Goal: Task Accomplishment & Management: Manage account settings

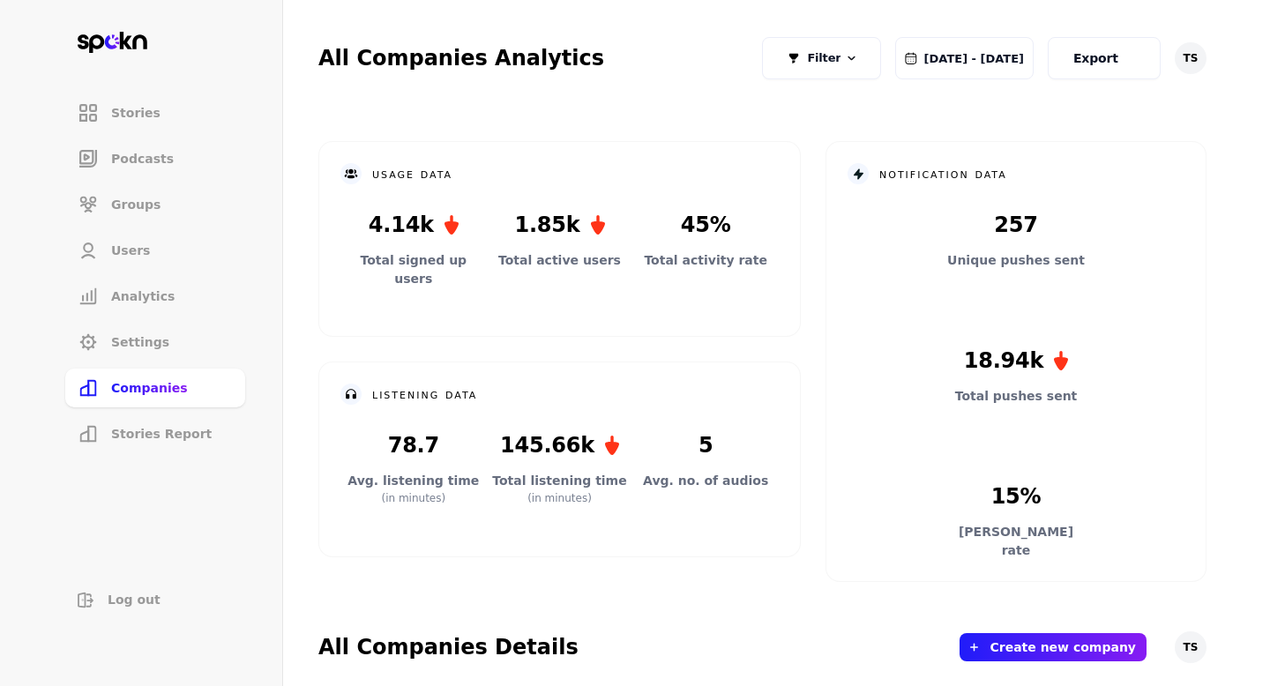
scroll to position [430, 0]
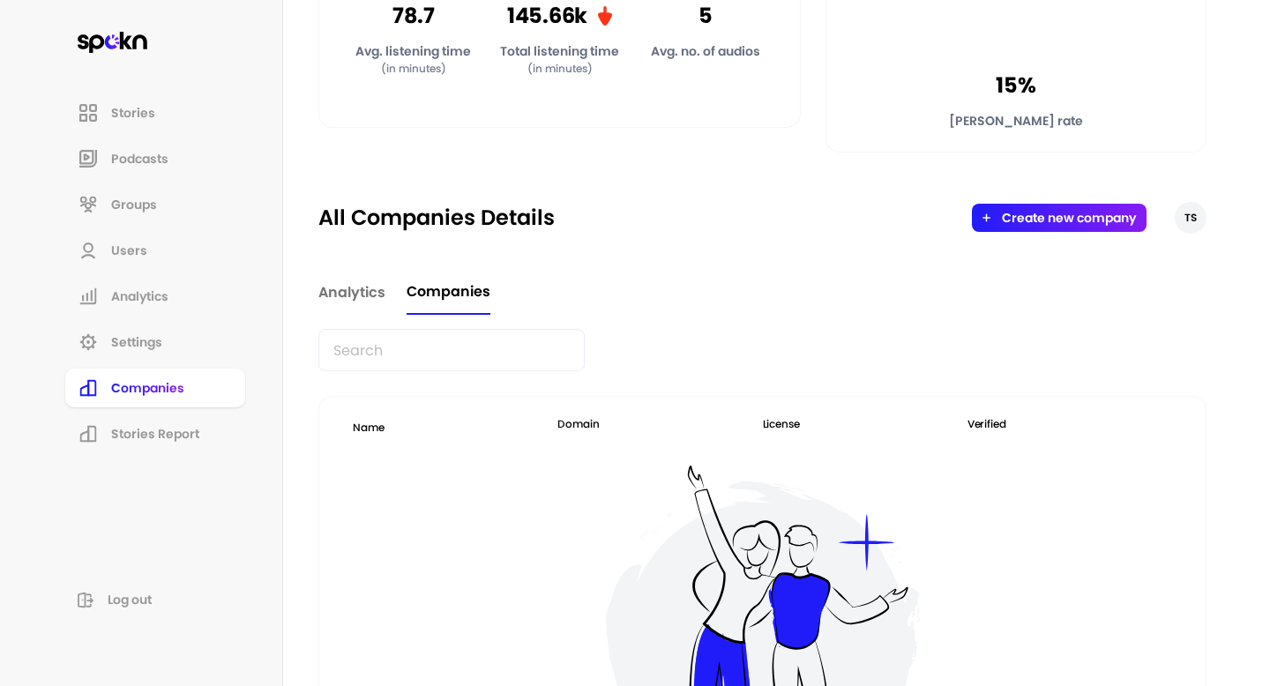
click at [370, 341] on input "text" at bounding box center [451, 350] width 266 height 42
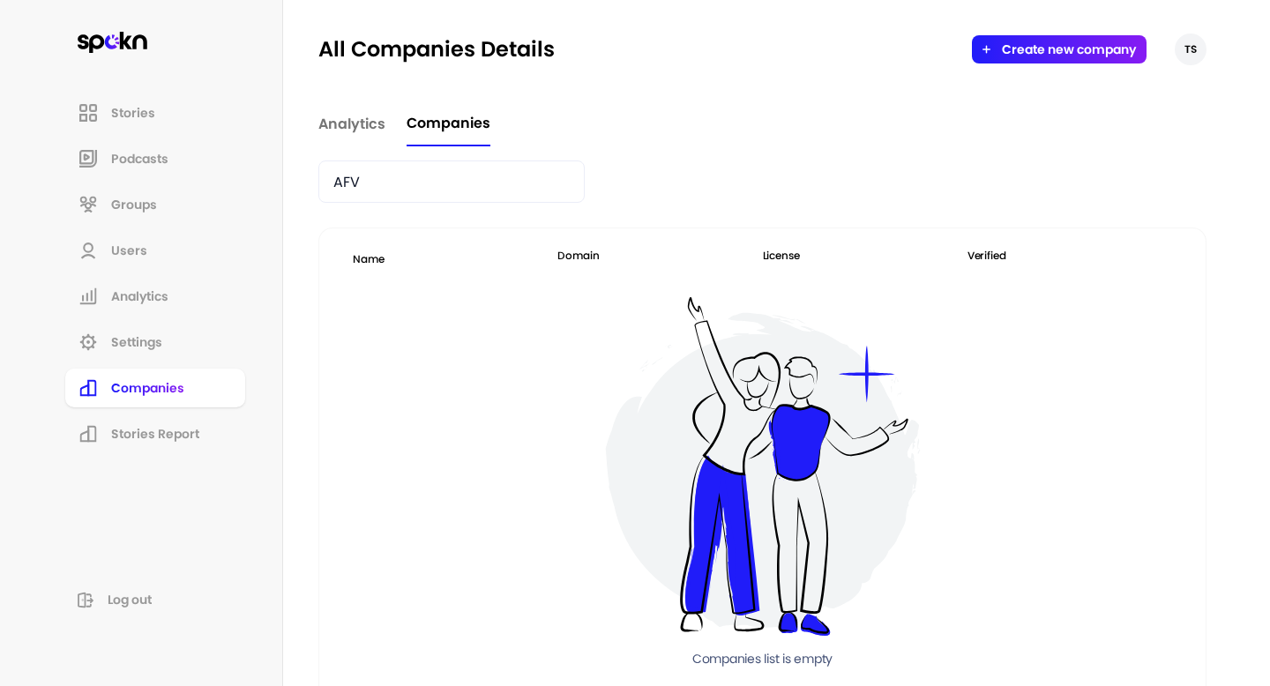
scroll to position [564, 0]
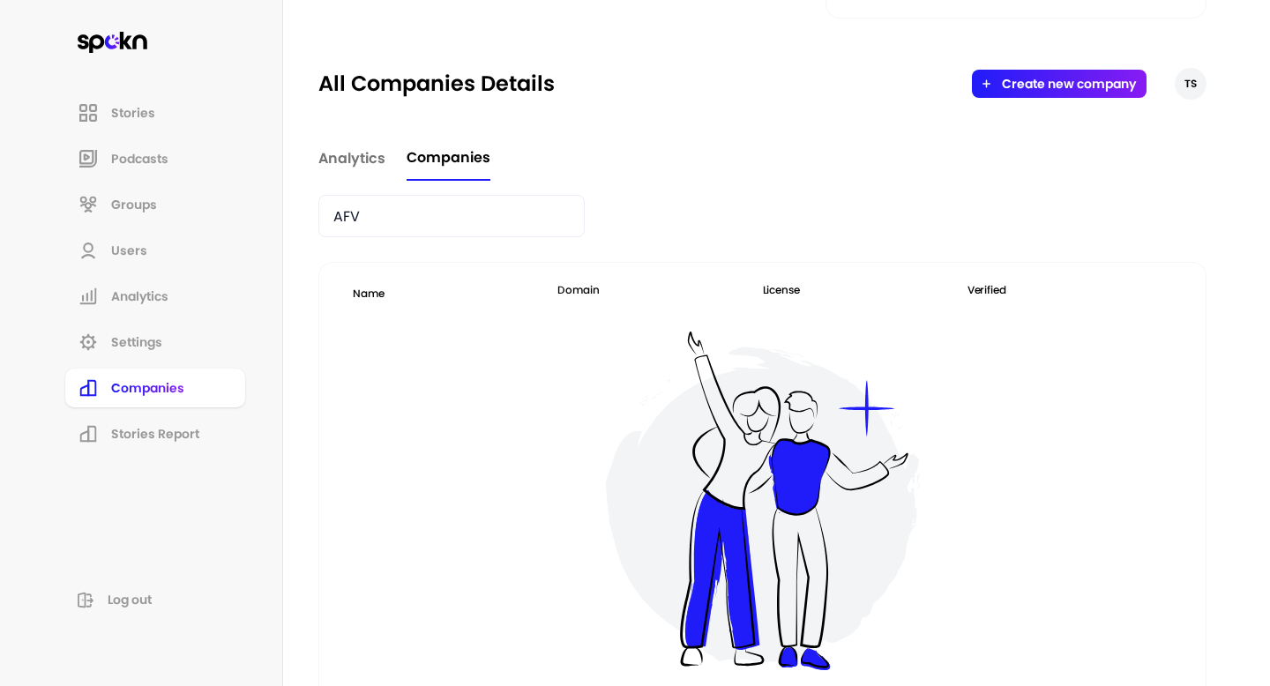
click at [343, 219] on input "AFV" at bounding box center [451, 216] width 266 height 42
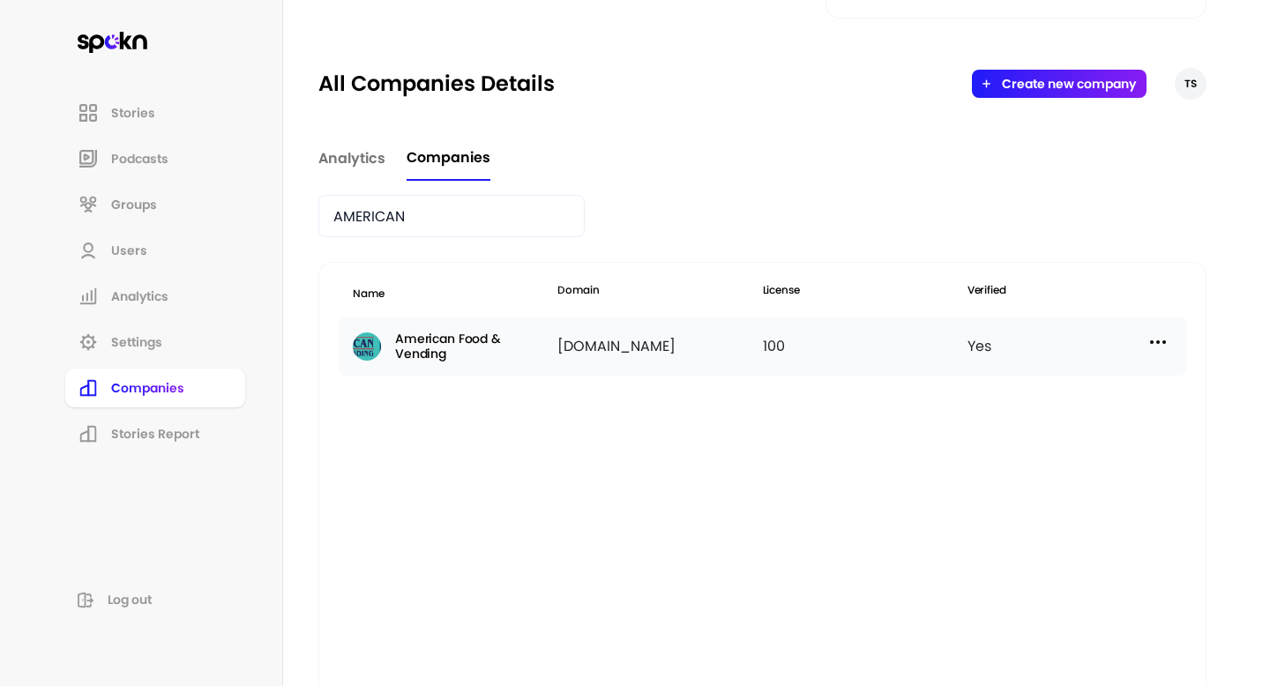
type input "AMERICAN"
click at [1162, 335] on img at bounding box center [1158, 342] width 21 height 21
click at [1064, 418] on div "Manage Users" at bounding box center [1010, 421] width 176 height 41
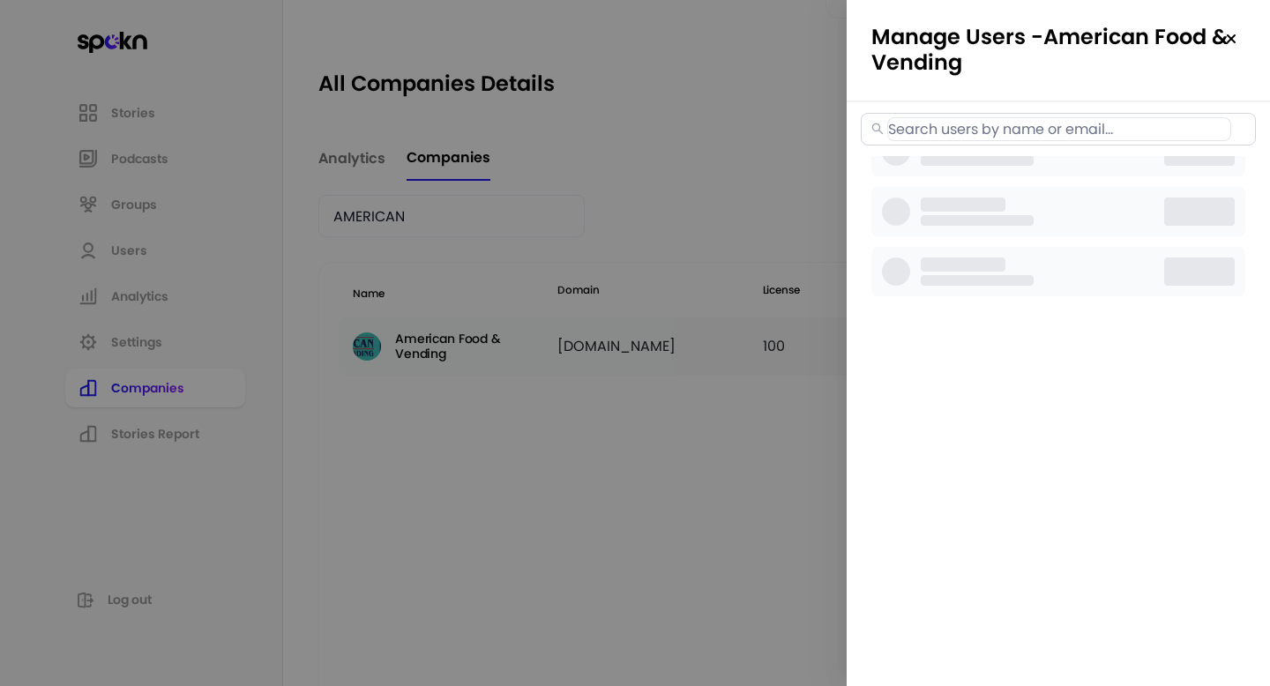
select select "2"
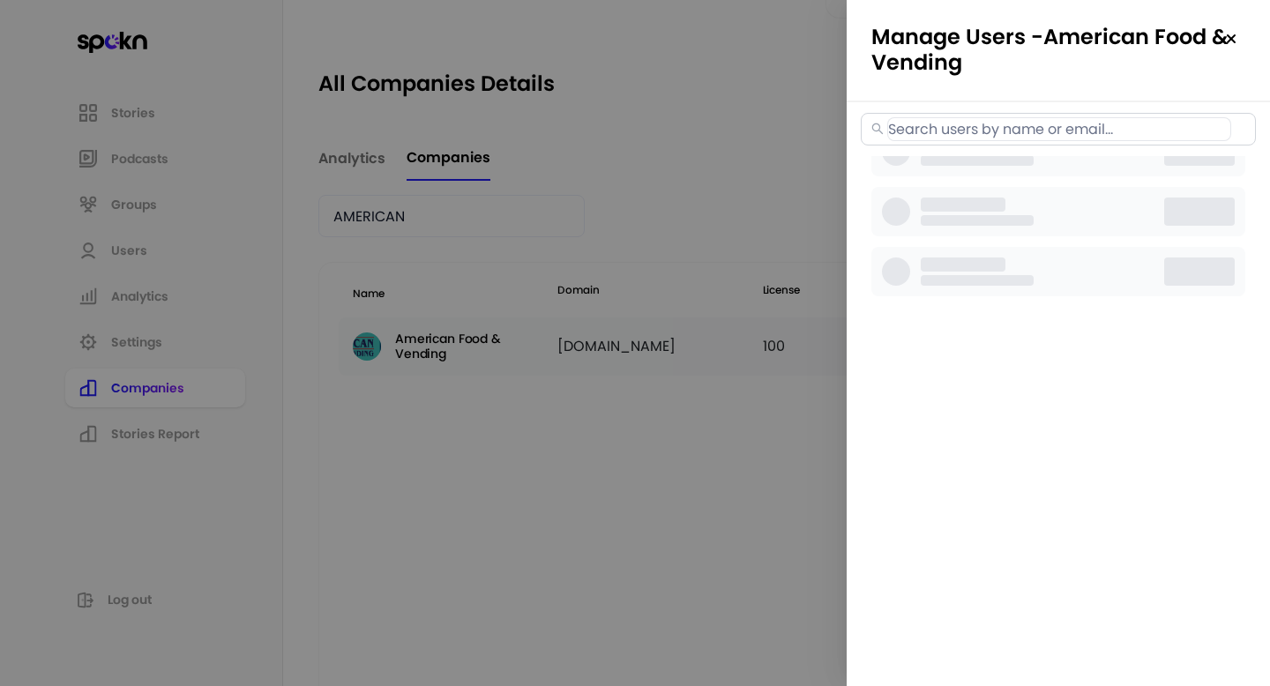
select select "2"
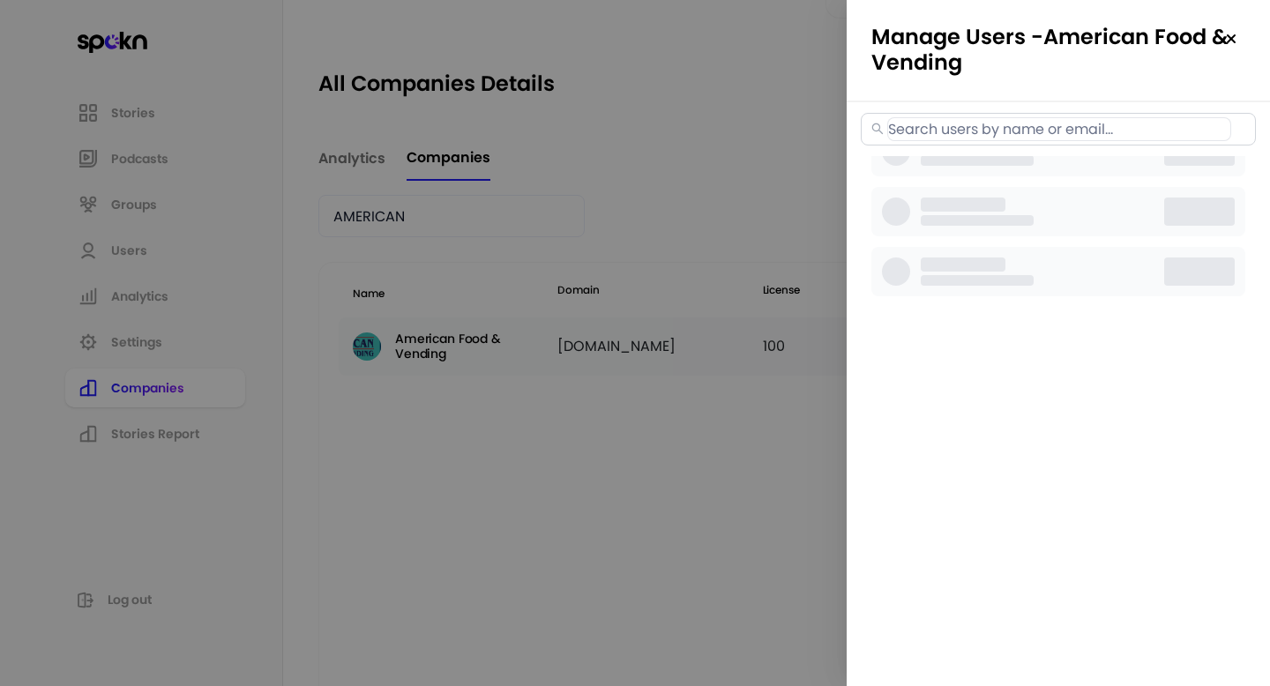
select select "2"
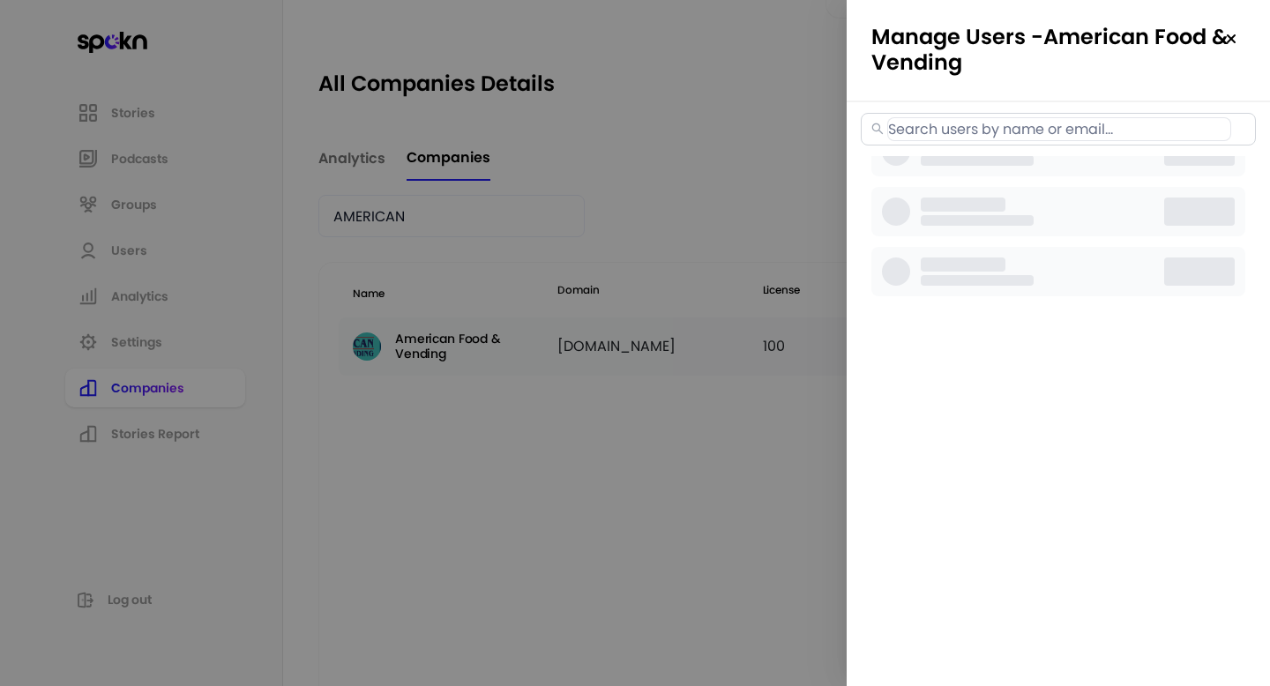
select select "2"
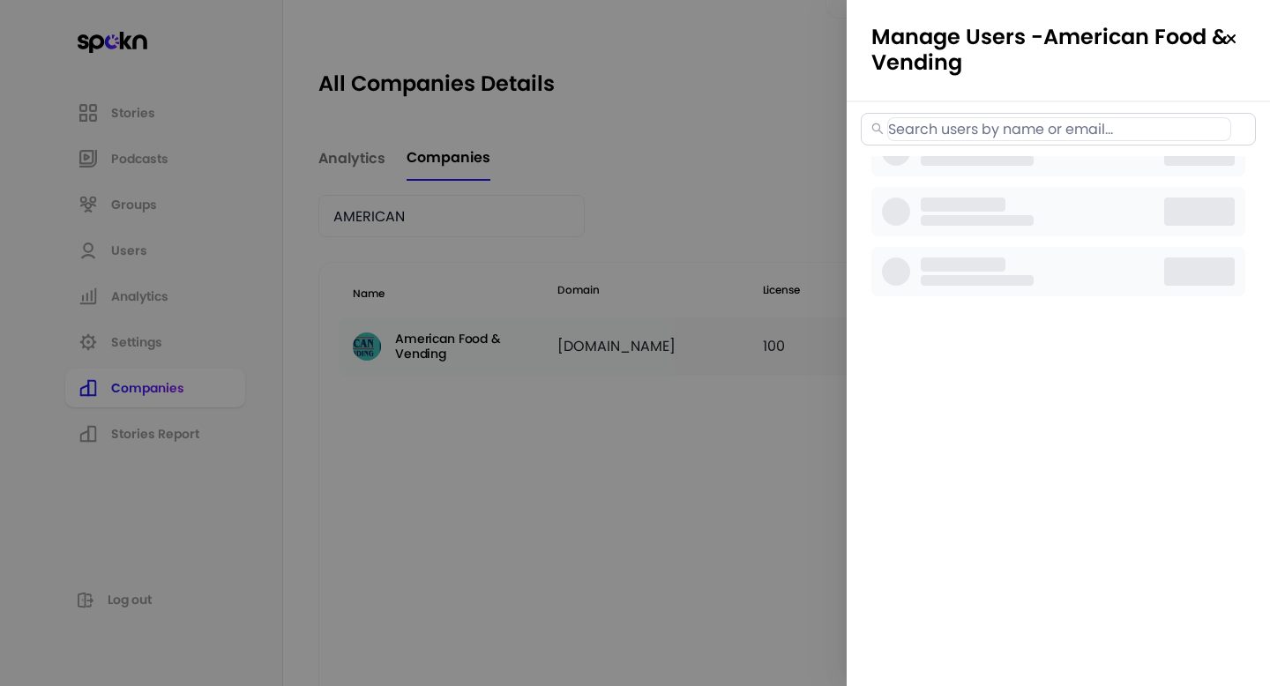
select select "2"
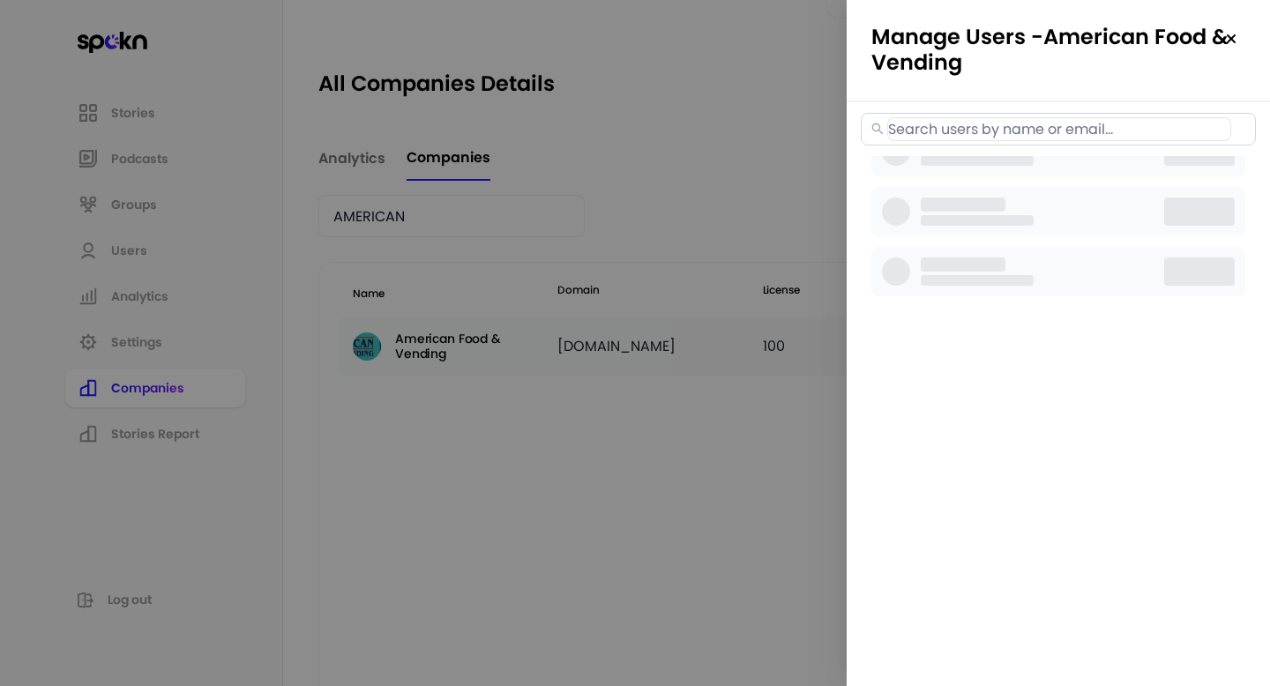
select select "2"
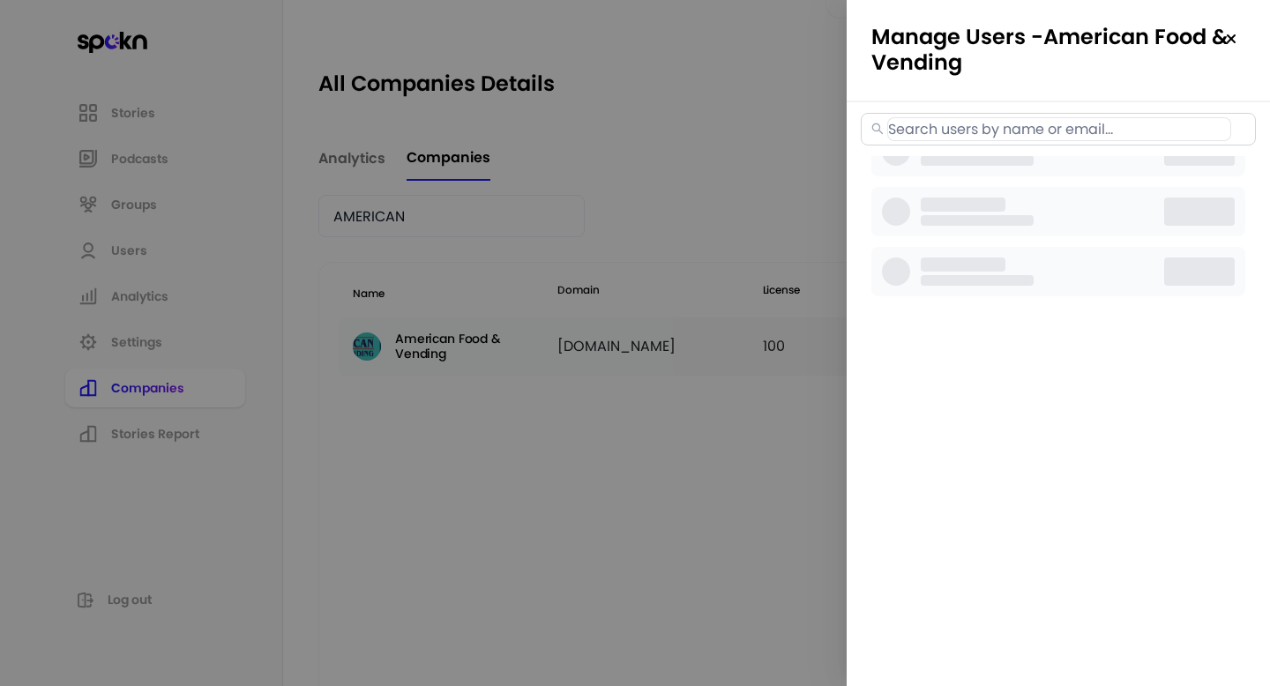
select select "3"
select select "2"
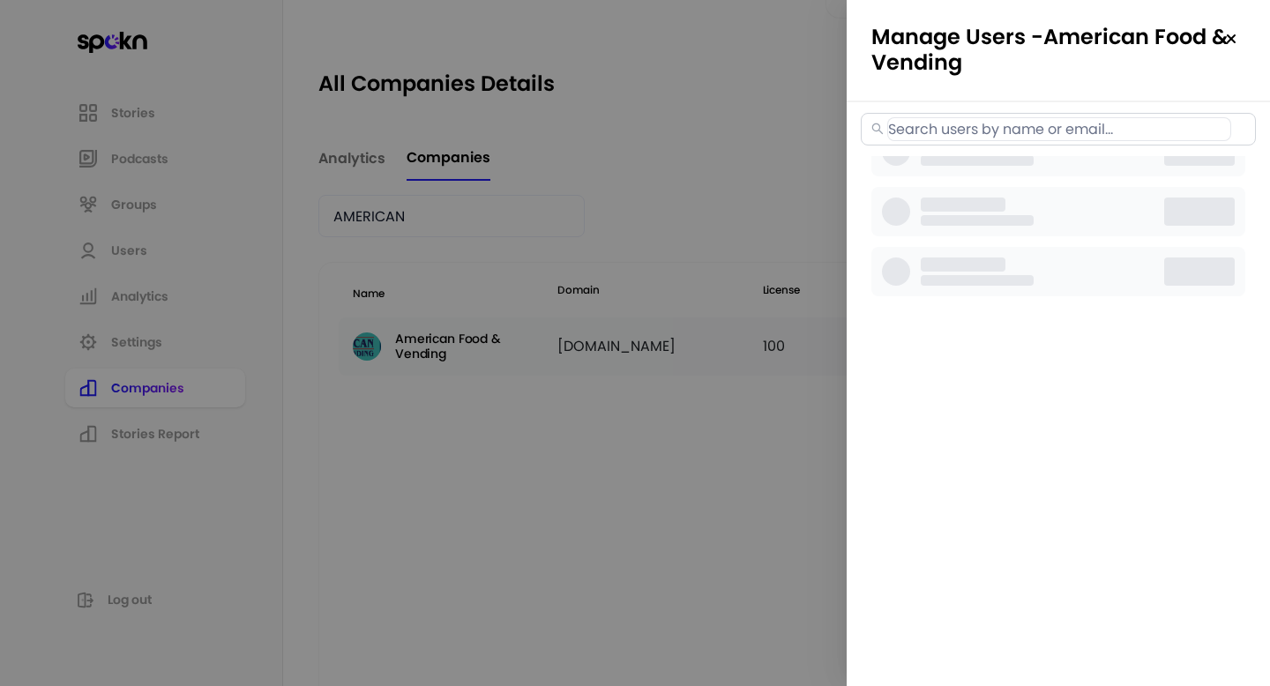
select select "2"
select select "3"
select select "2"
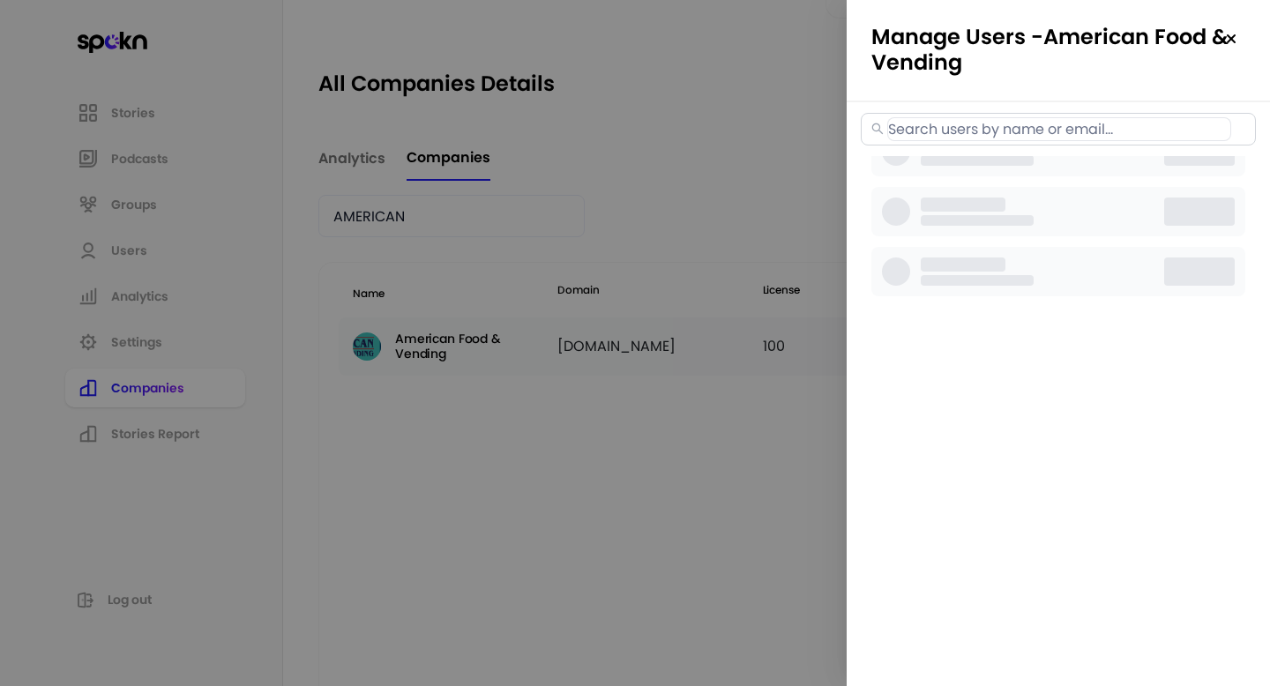
select select "2"
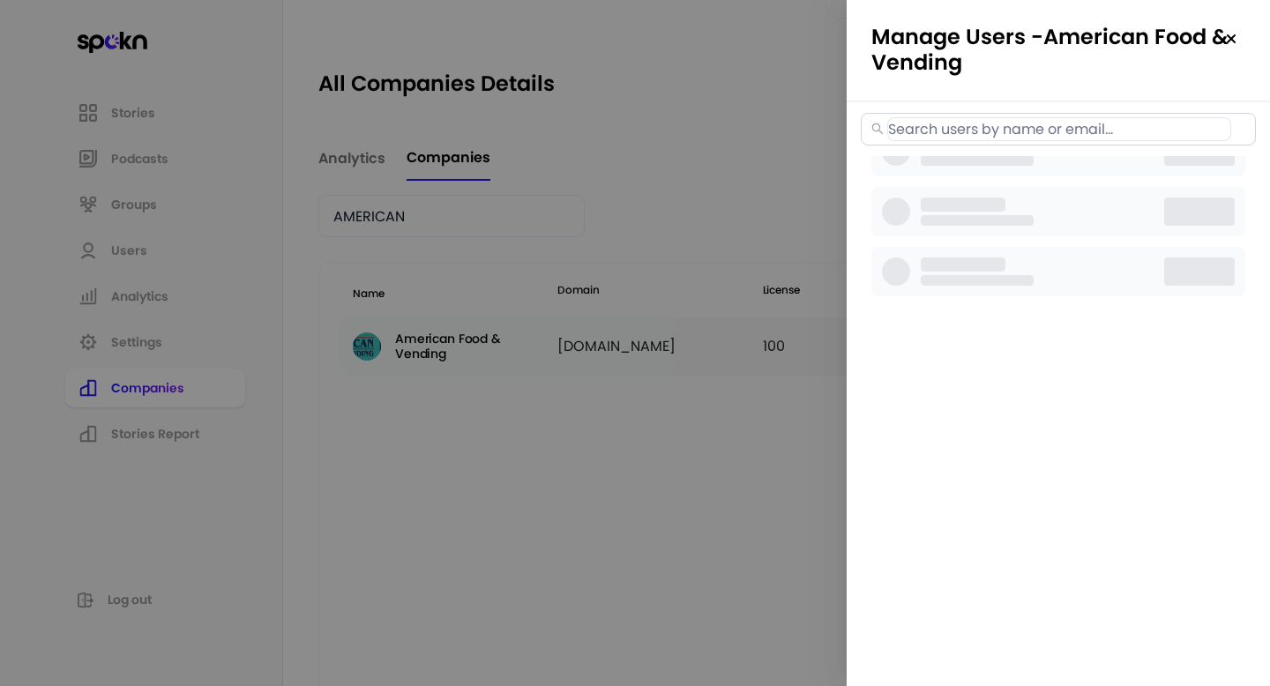
select select "2"
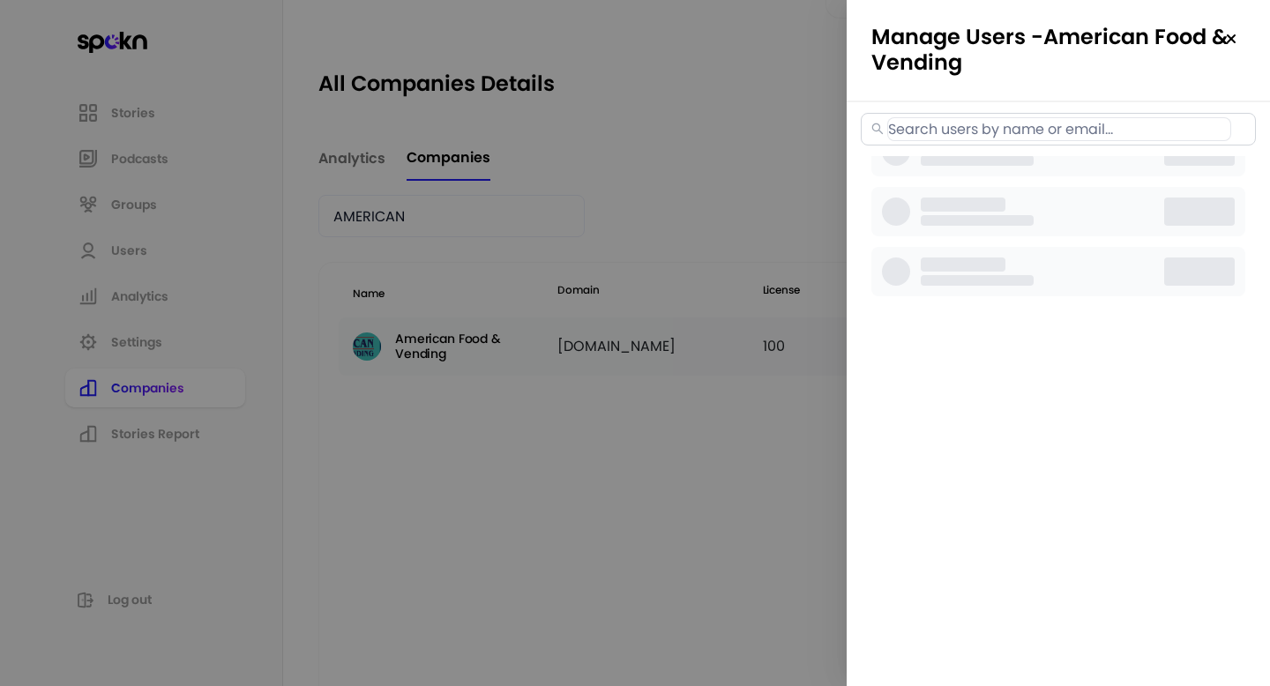
select select "2"
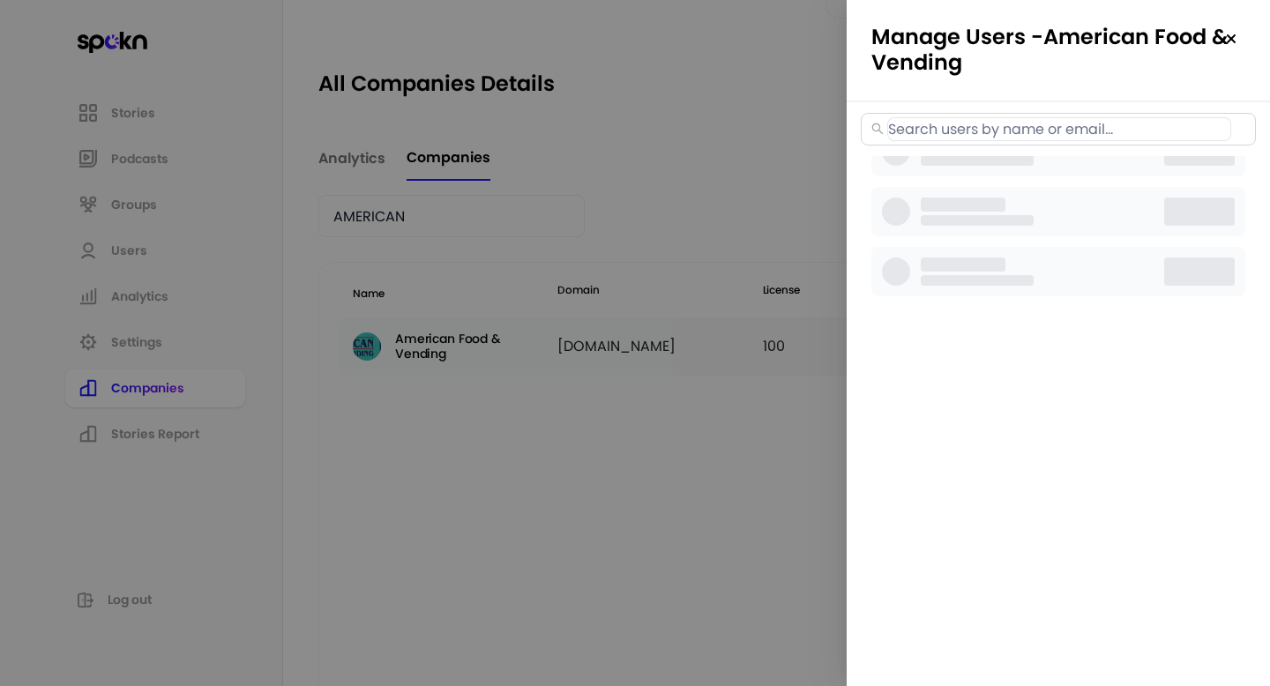
select select "2"
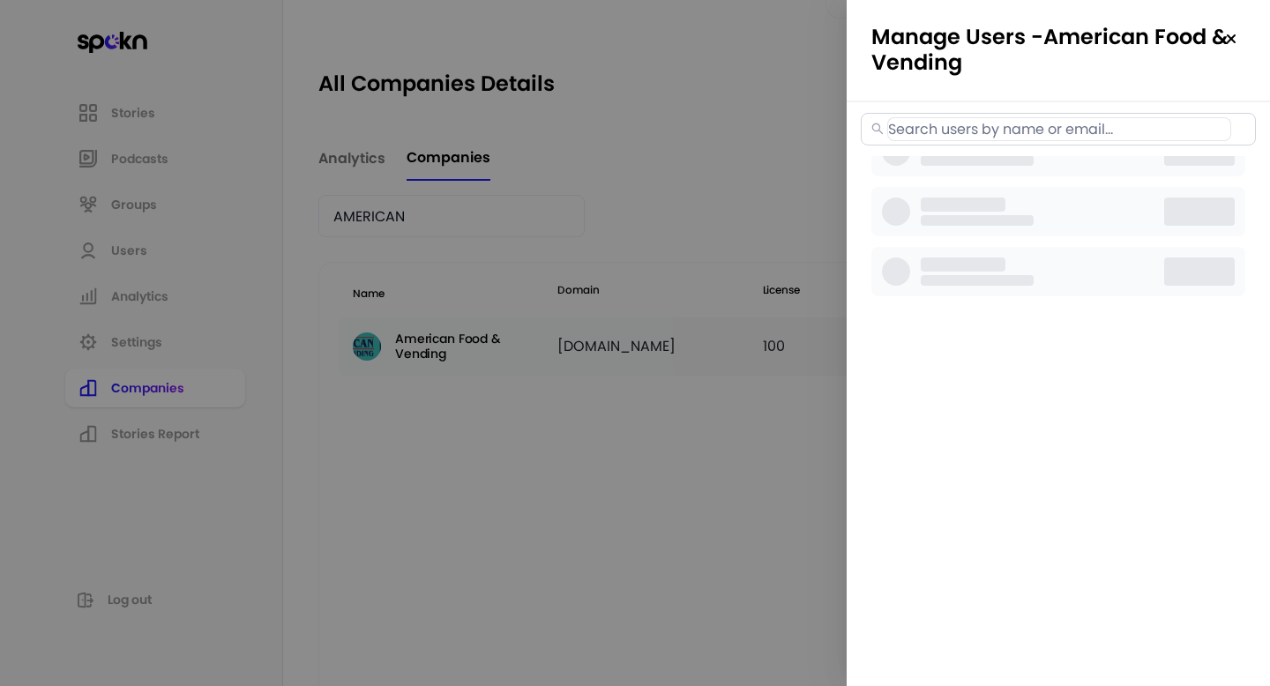
select select "3"
select select "2"
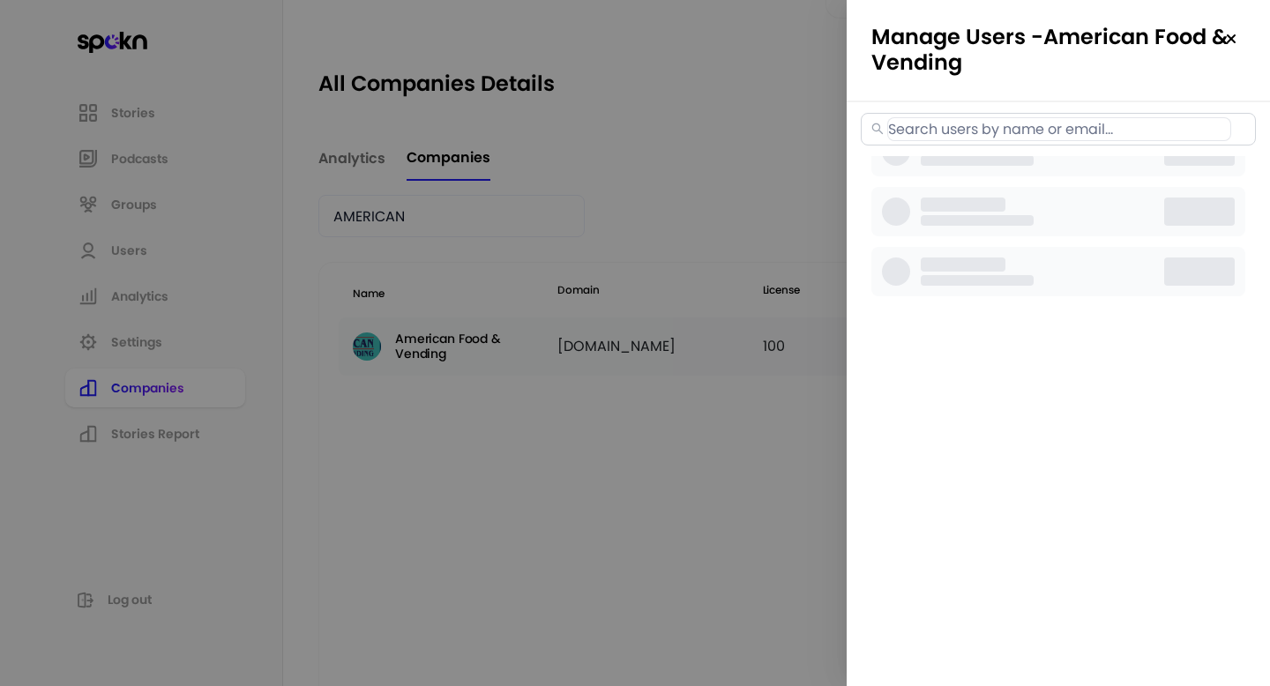
select select "2"
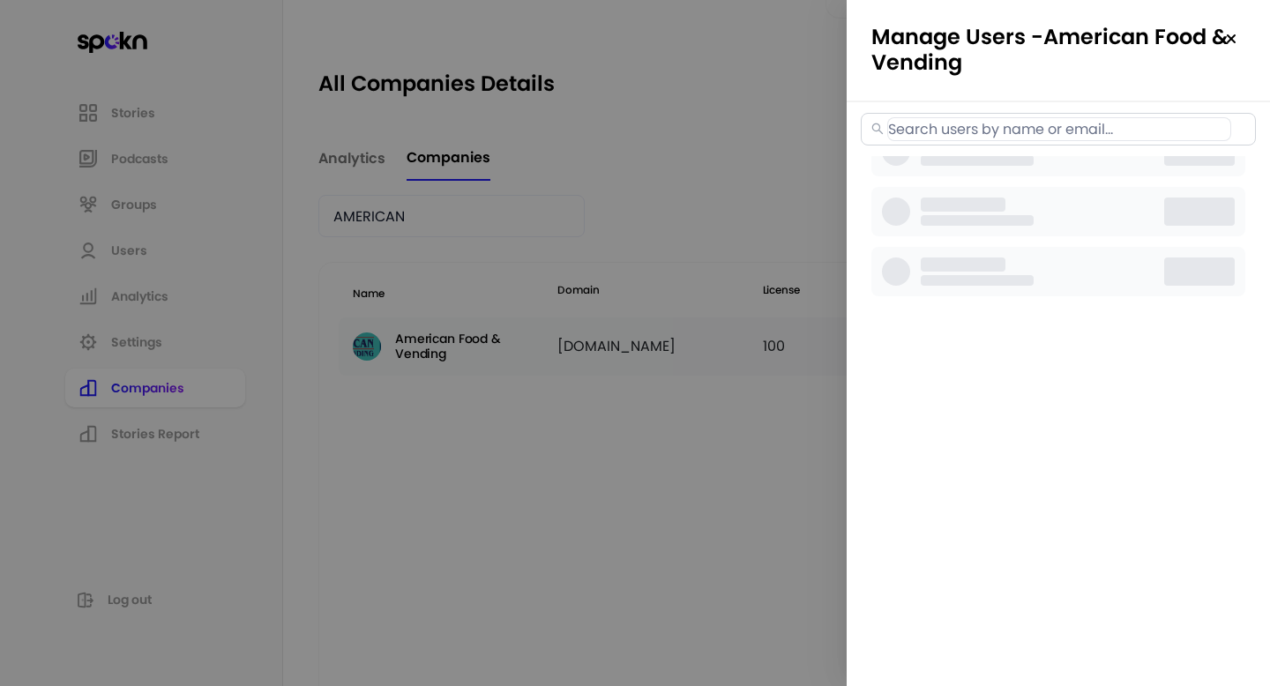
select select "2"
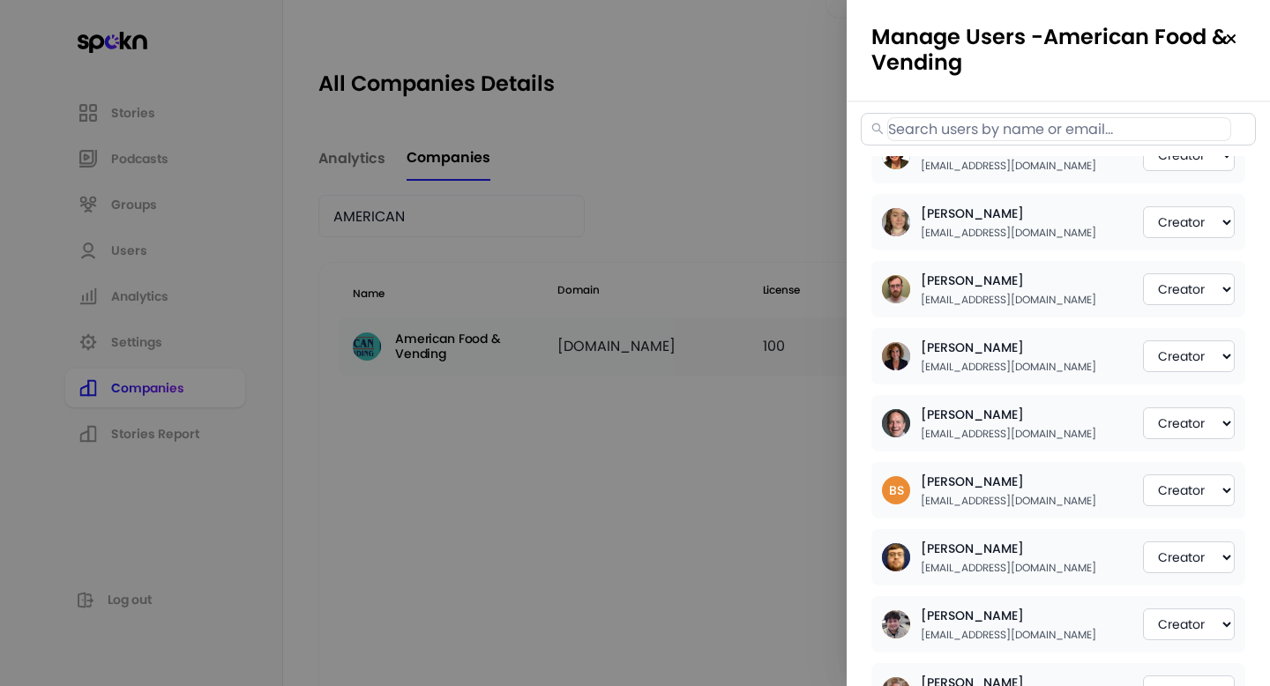
click at [1037, 178] on div "[PERSON_NAME] [EMAIL_ADDRESS][DOMAIN_NAME] Member Creator Admin" at bounding box center [1059, 155] width 374 height 56
click at [996, 133] on input "text" at bounding box center [1059, 129] width 344 height 24
paste input "[EMAIL_ADDRESS][DOMAIN_NAME]"
type input "[EMAIL_ADDRESS][DOMAIN_NAME]"
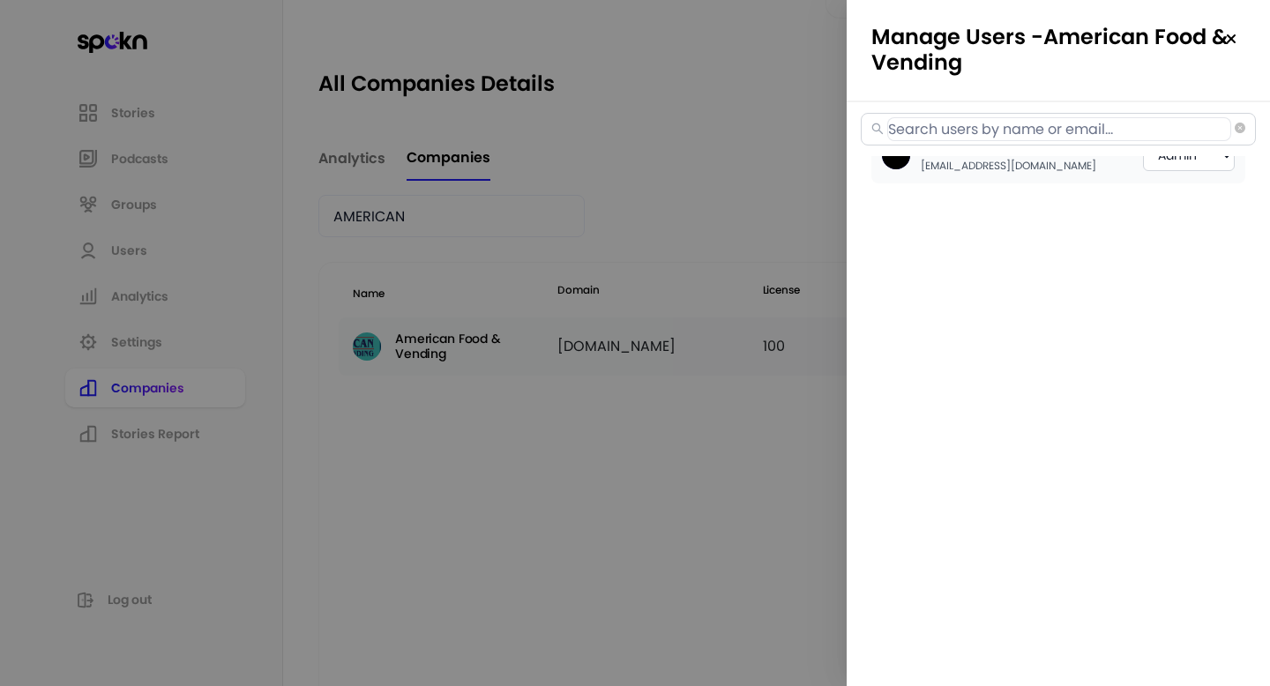
select select "2"
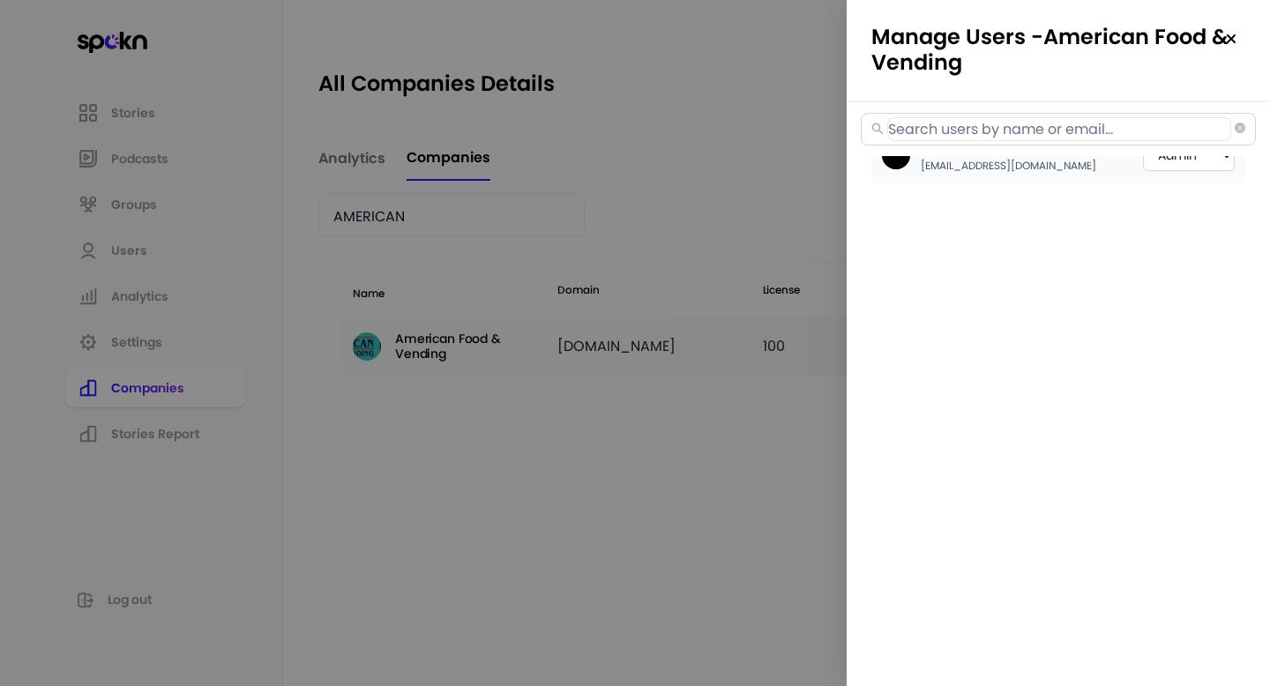
select select "2"
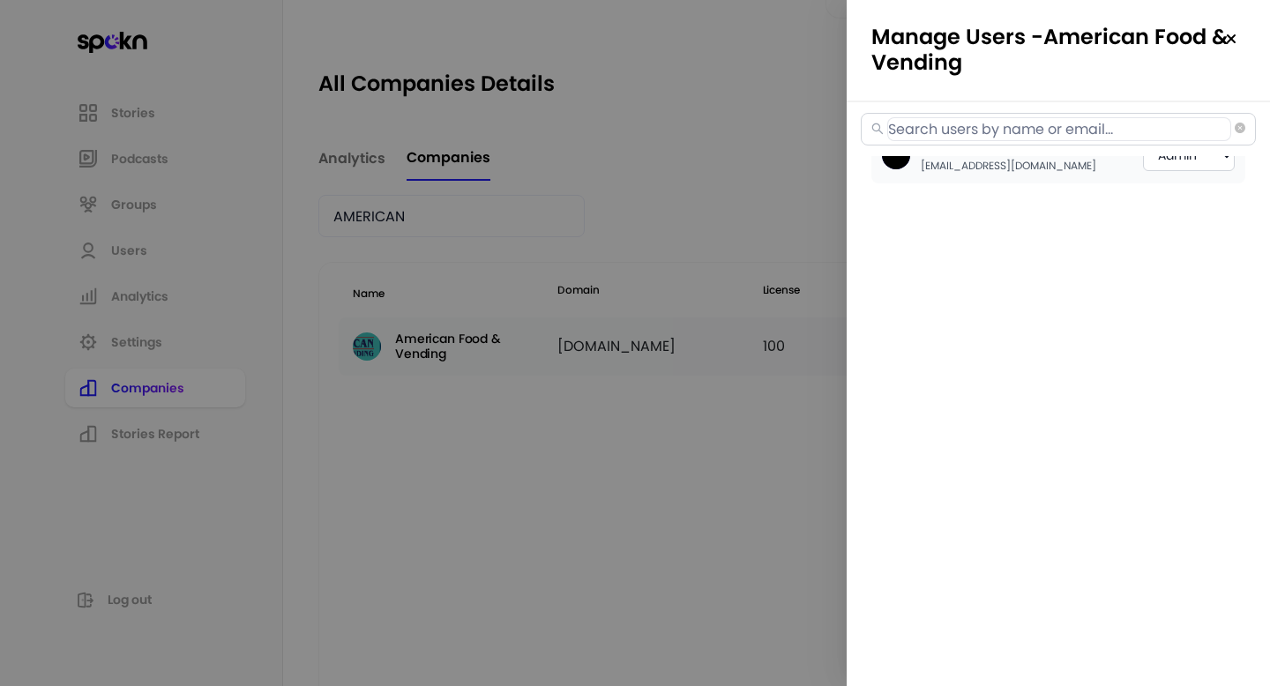
select select "2"
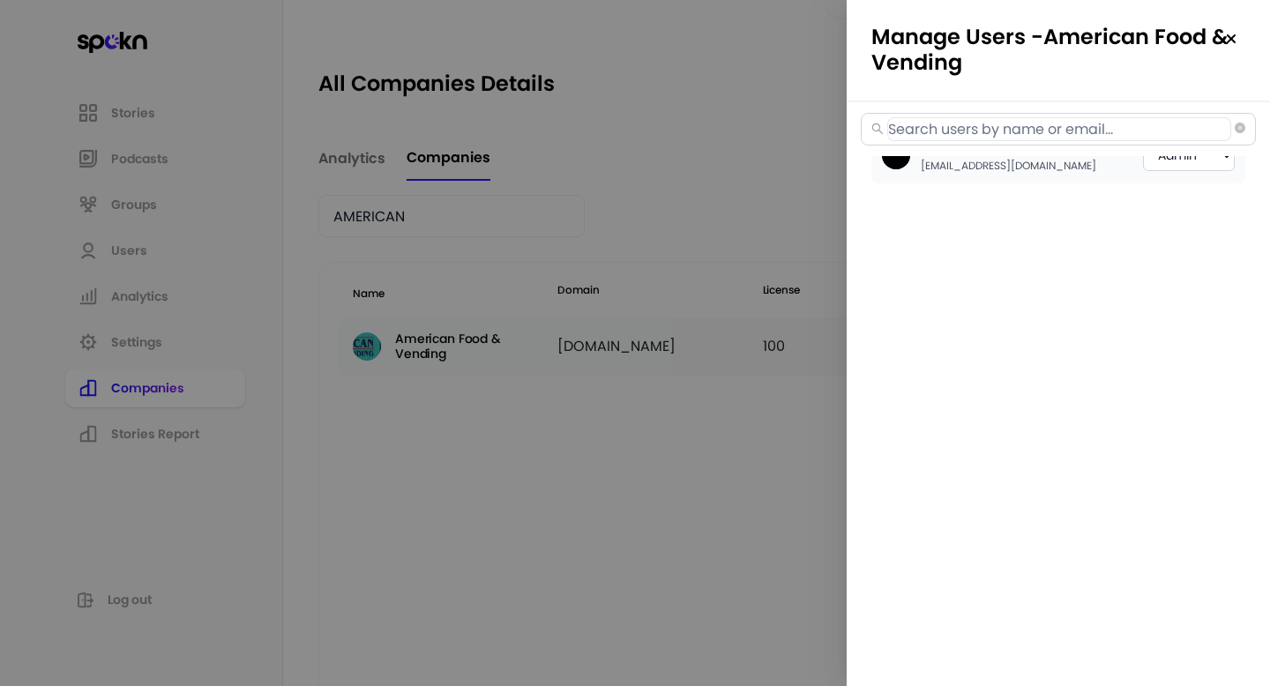
select select "2"
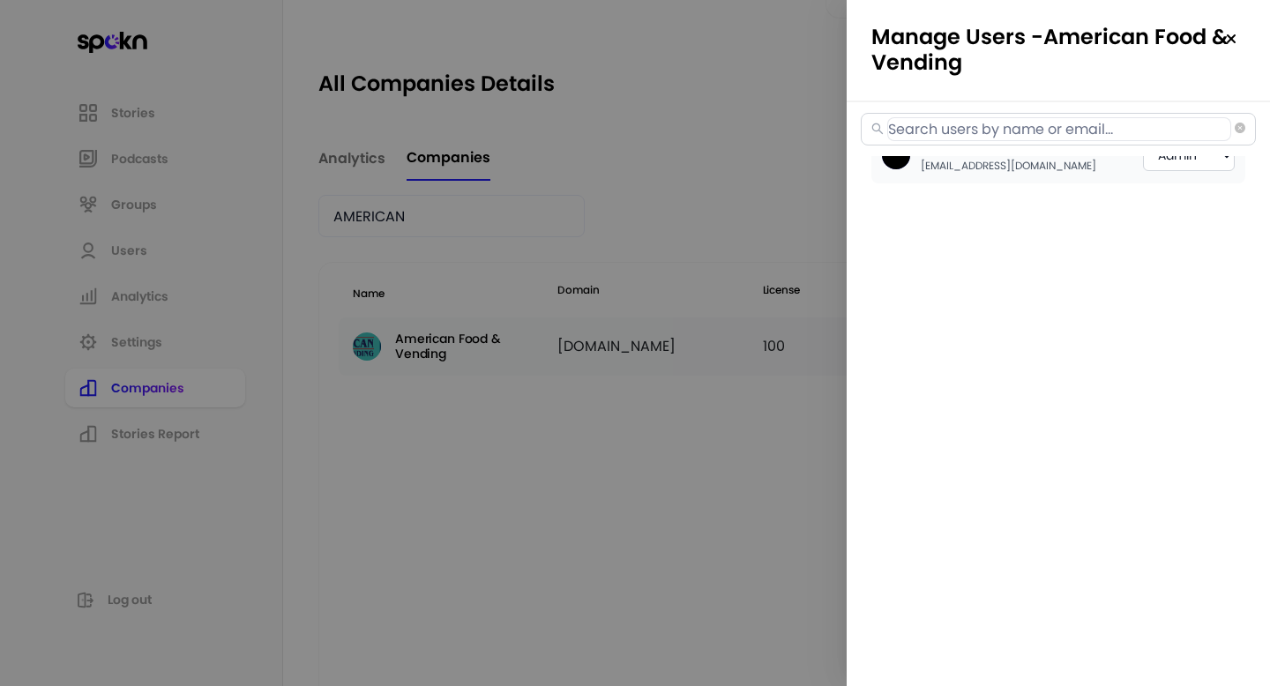
select select "2"
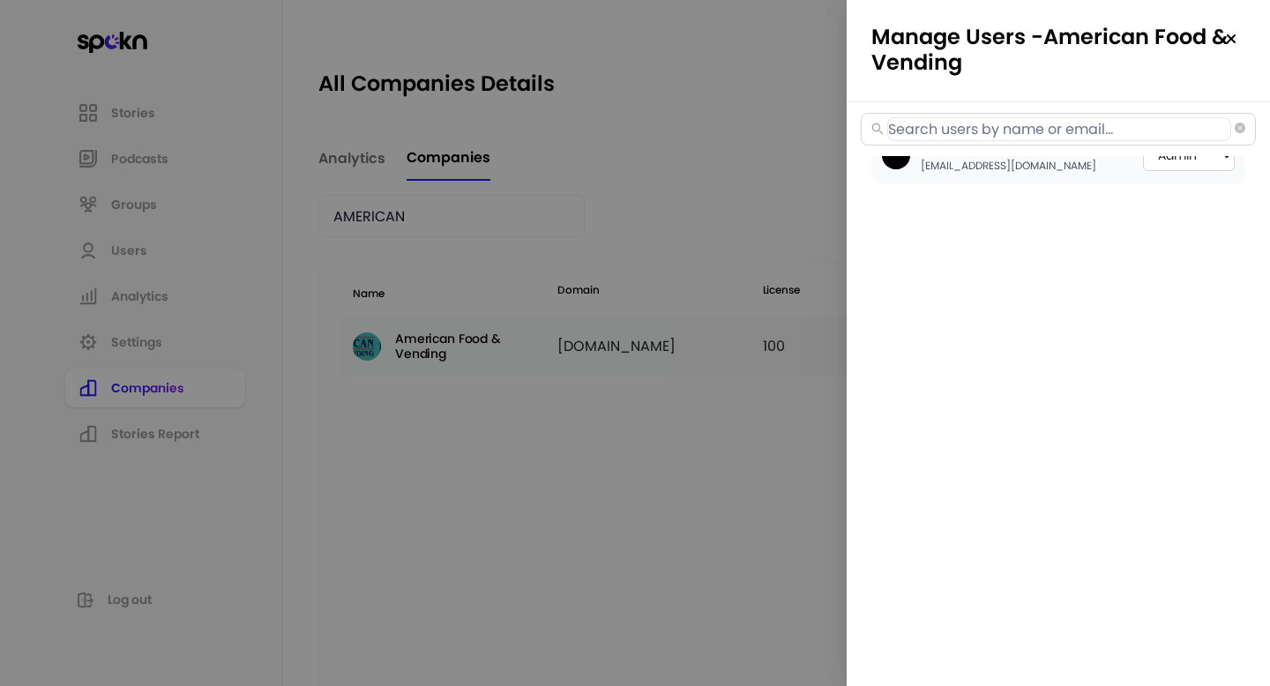
select select "2"
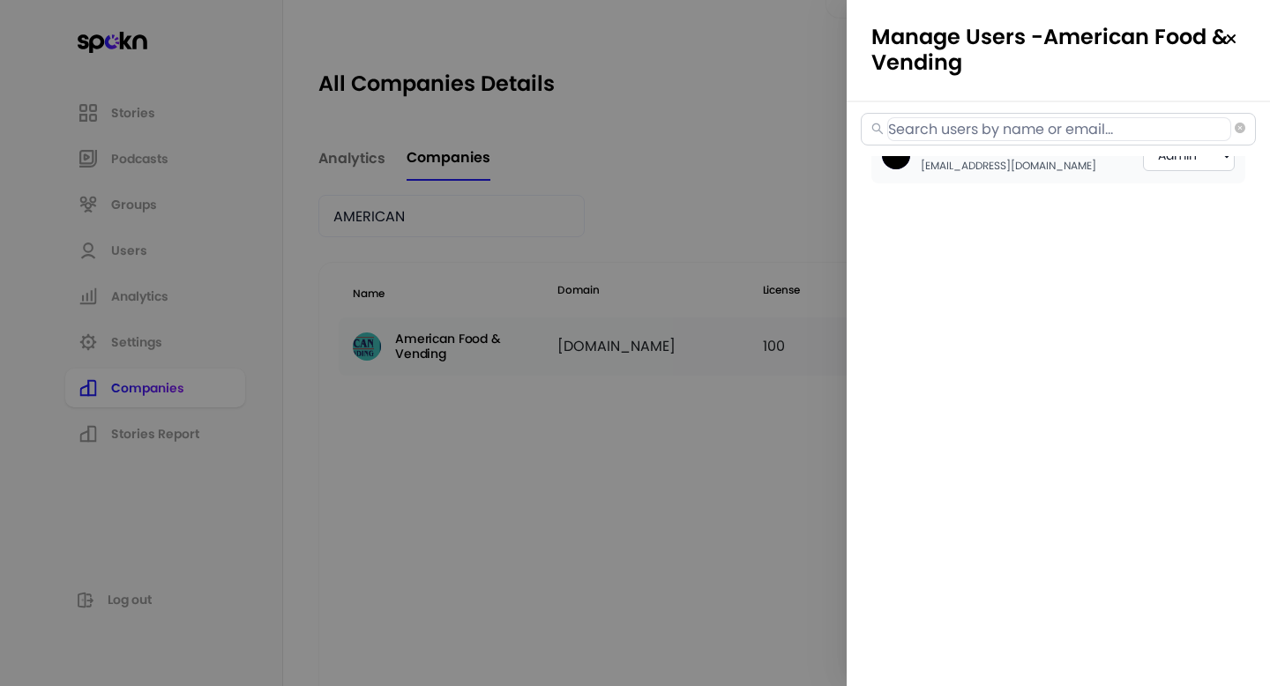
select select "3"
select select "2"
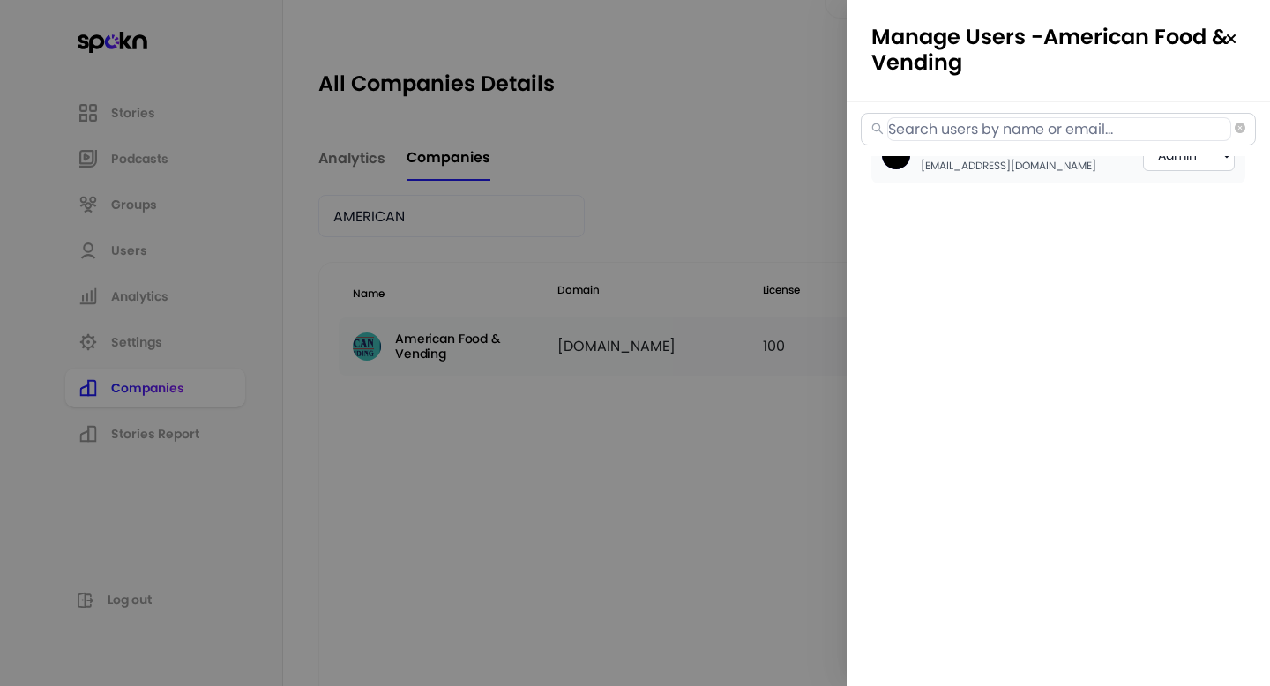
select select "2"
select select "3"
select select "2"
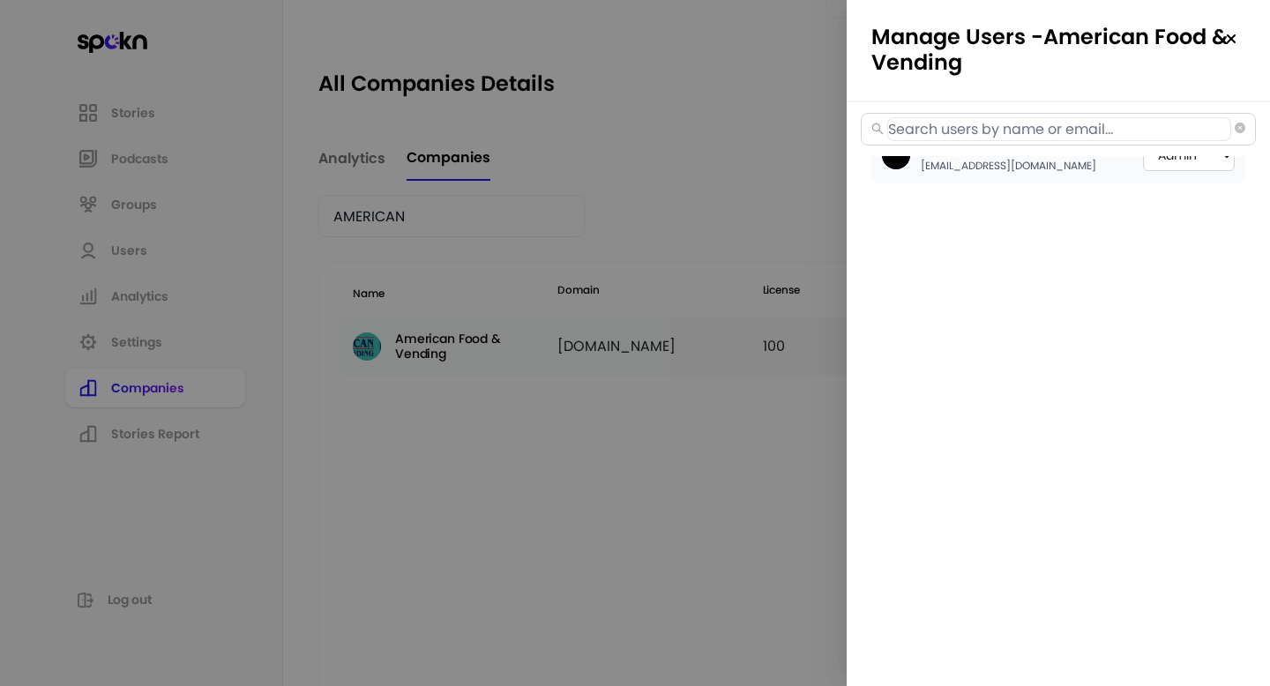
select select "2"
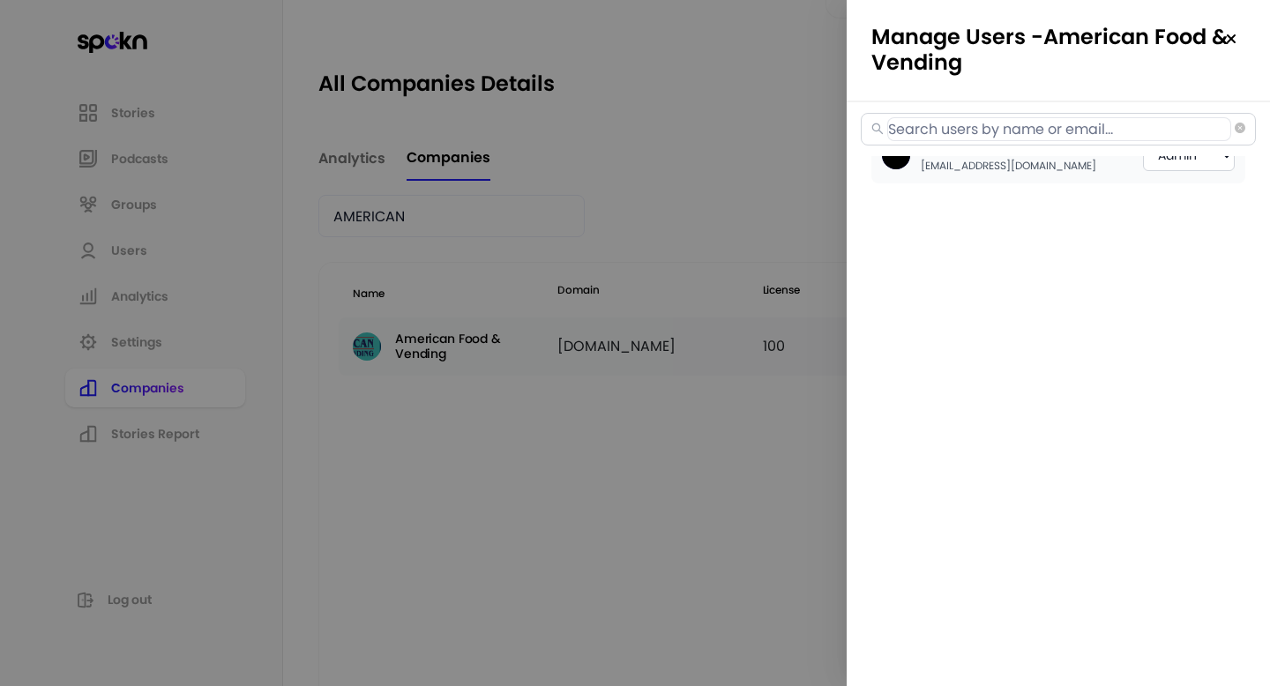
select select "2"
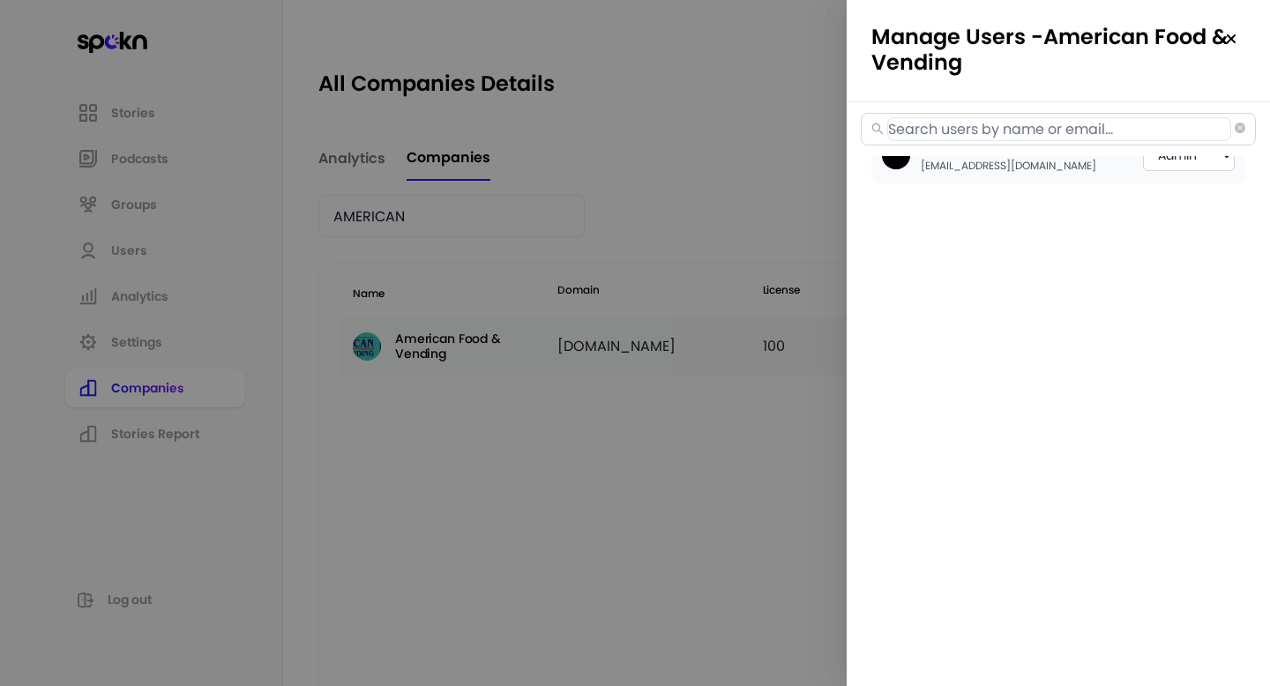
select select "2"
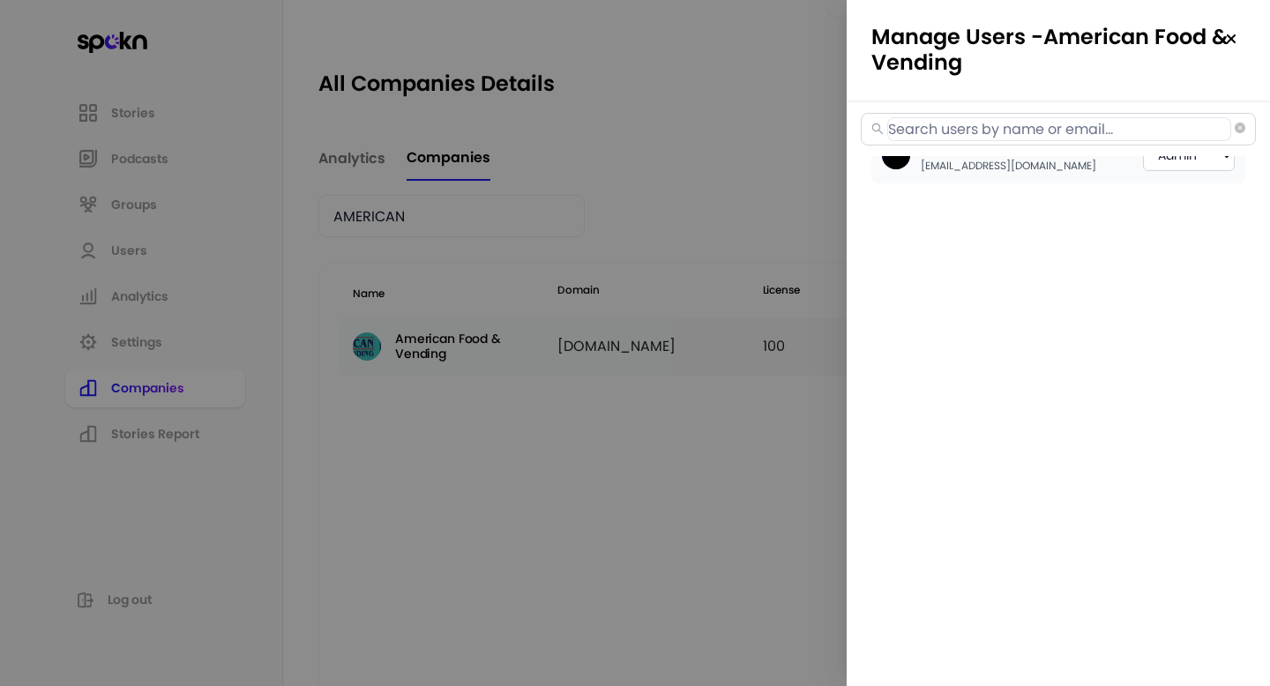
select select "2"
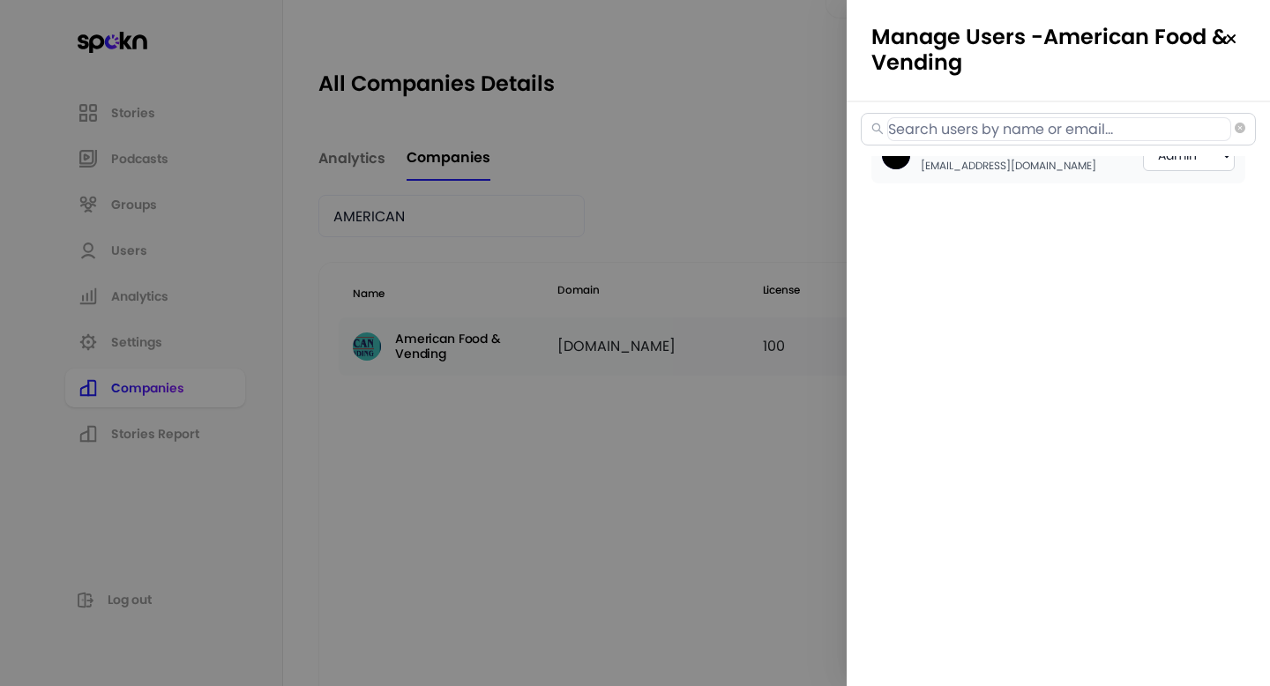
select select "2"
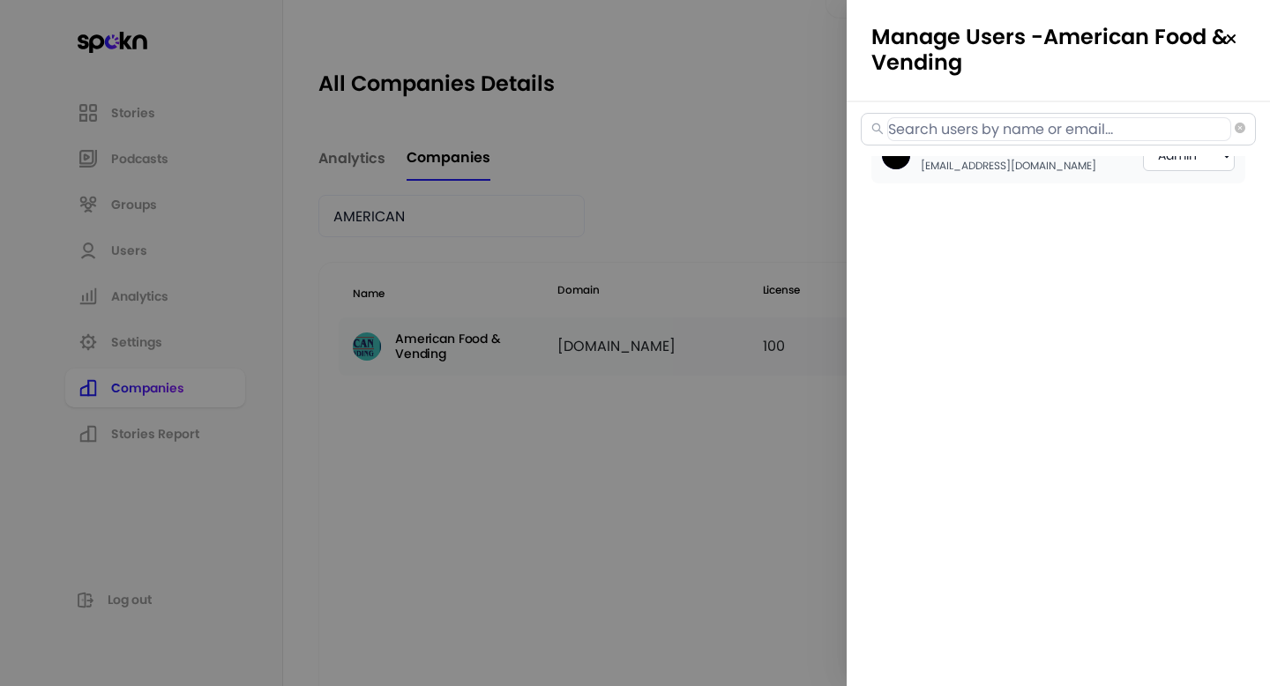
select select "2"
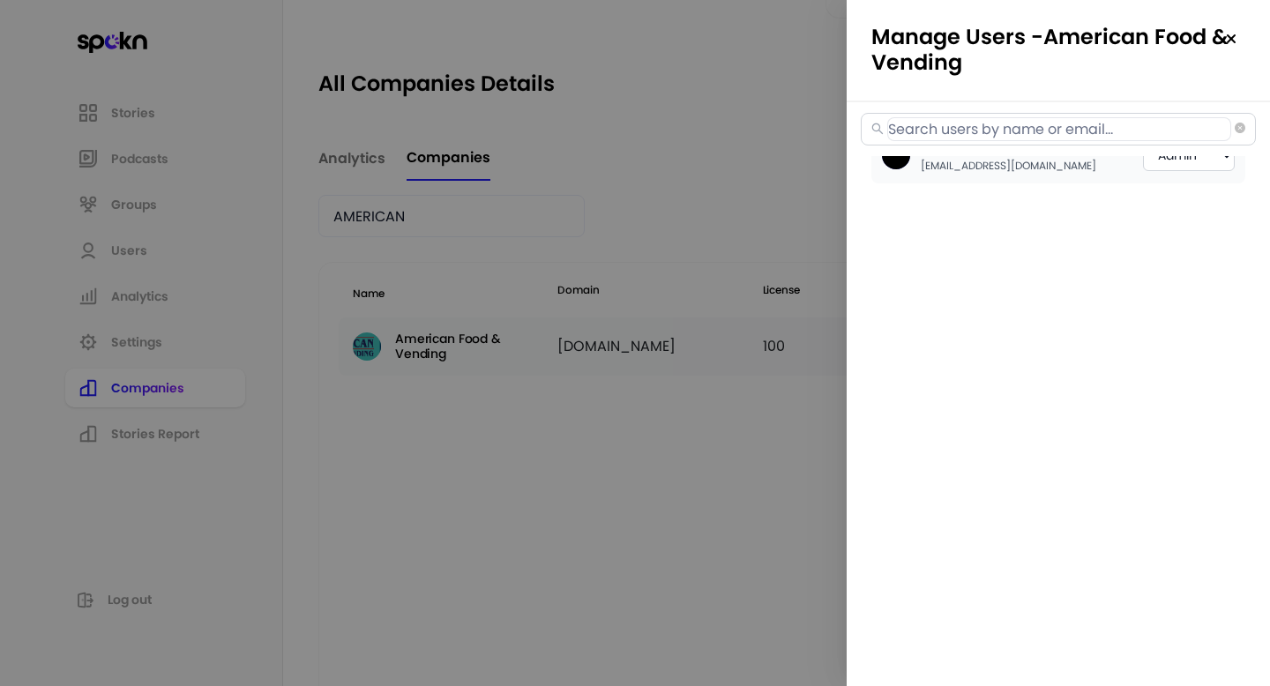
select select "2"
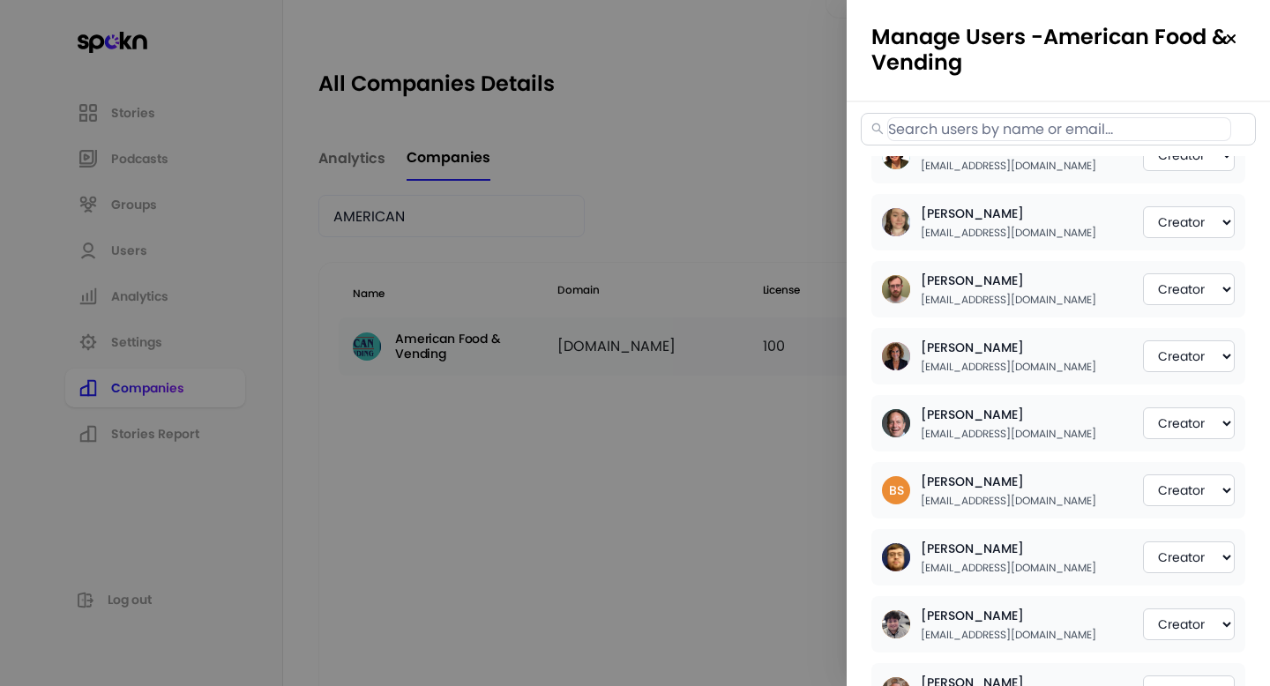
paste input "[EMAIL_ADDRESS][DOMAIN_NAME]"
type input "[EMAIL_ADDRESS][DOMAIN_NAME]"
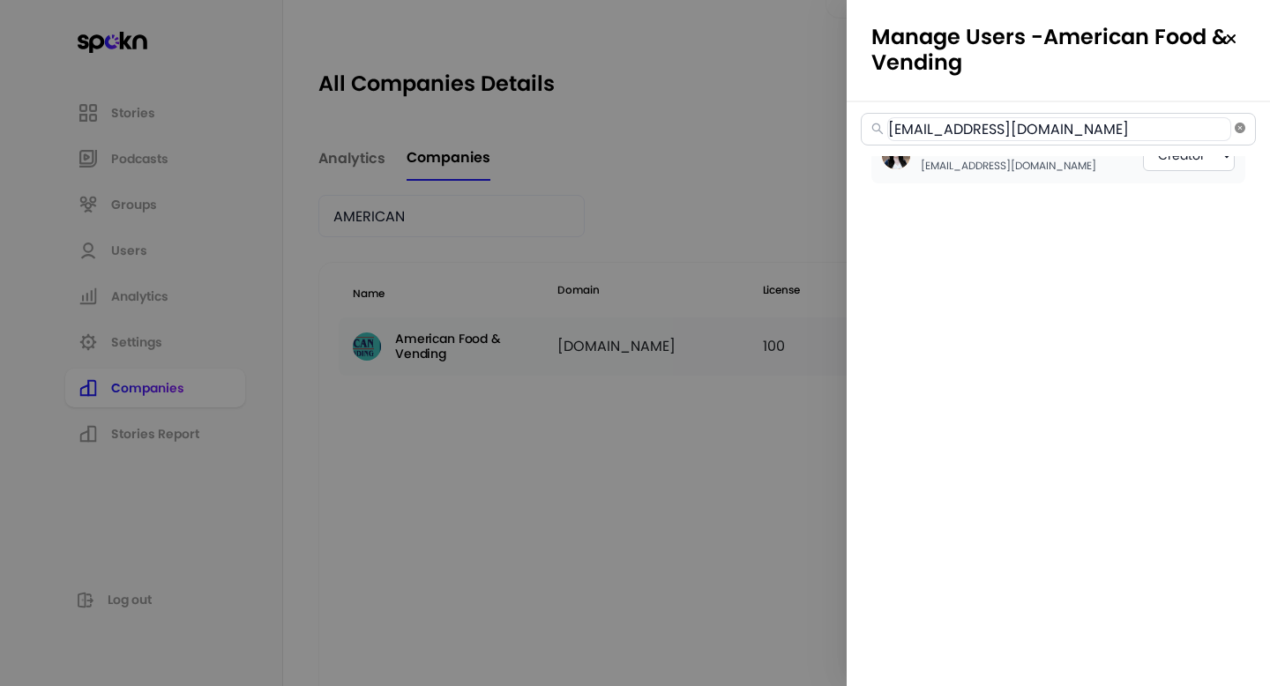
click at [1245, 133] on icon "close-circle" at bounding box center [1240, 128] width 11 height 11
select select "2"
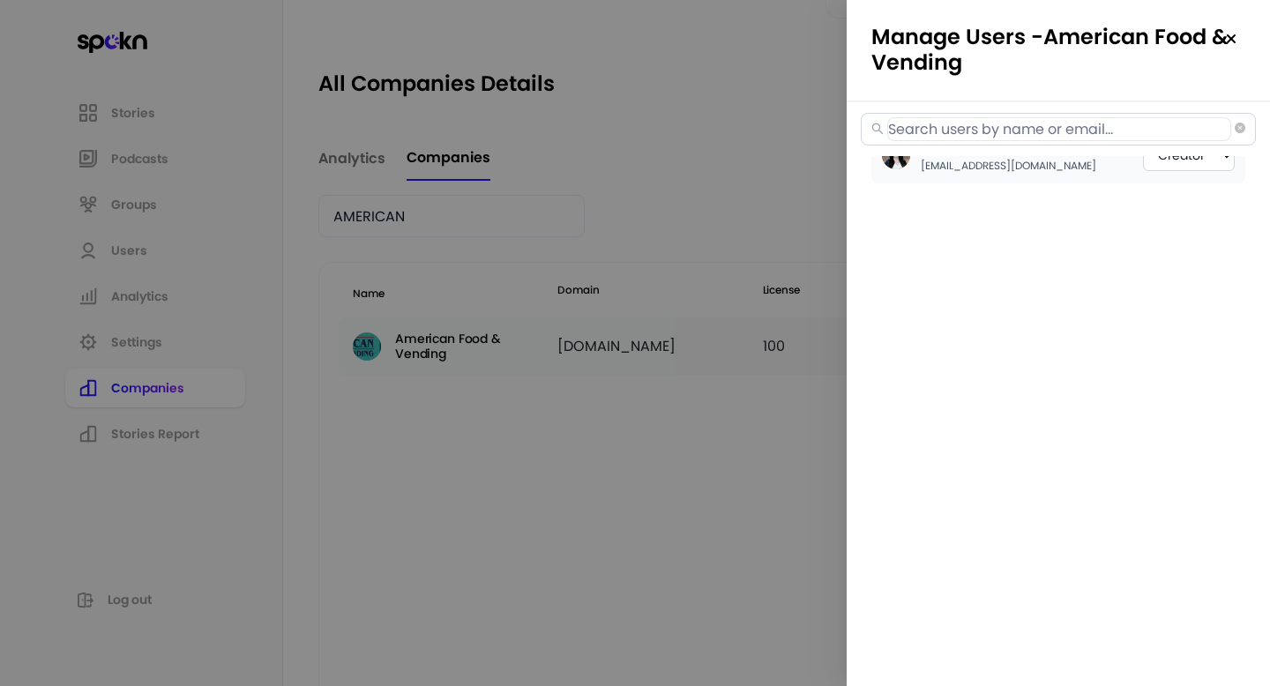
select select "2"
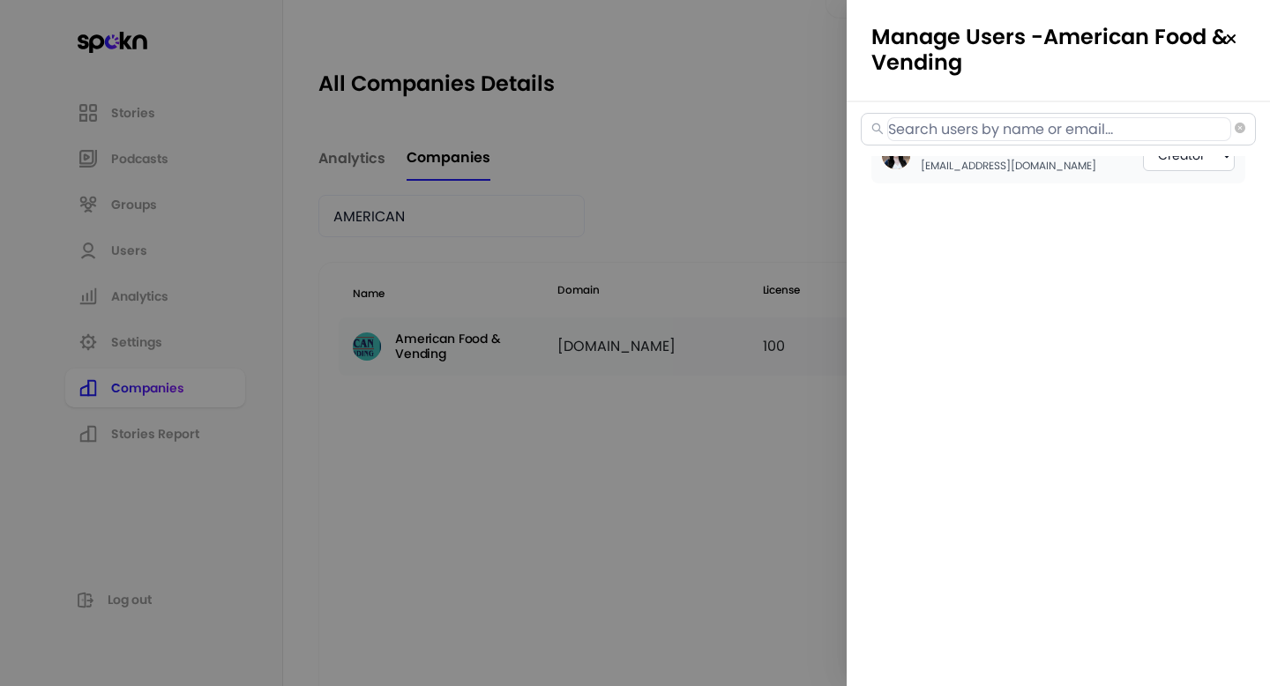
select select "2"
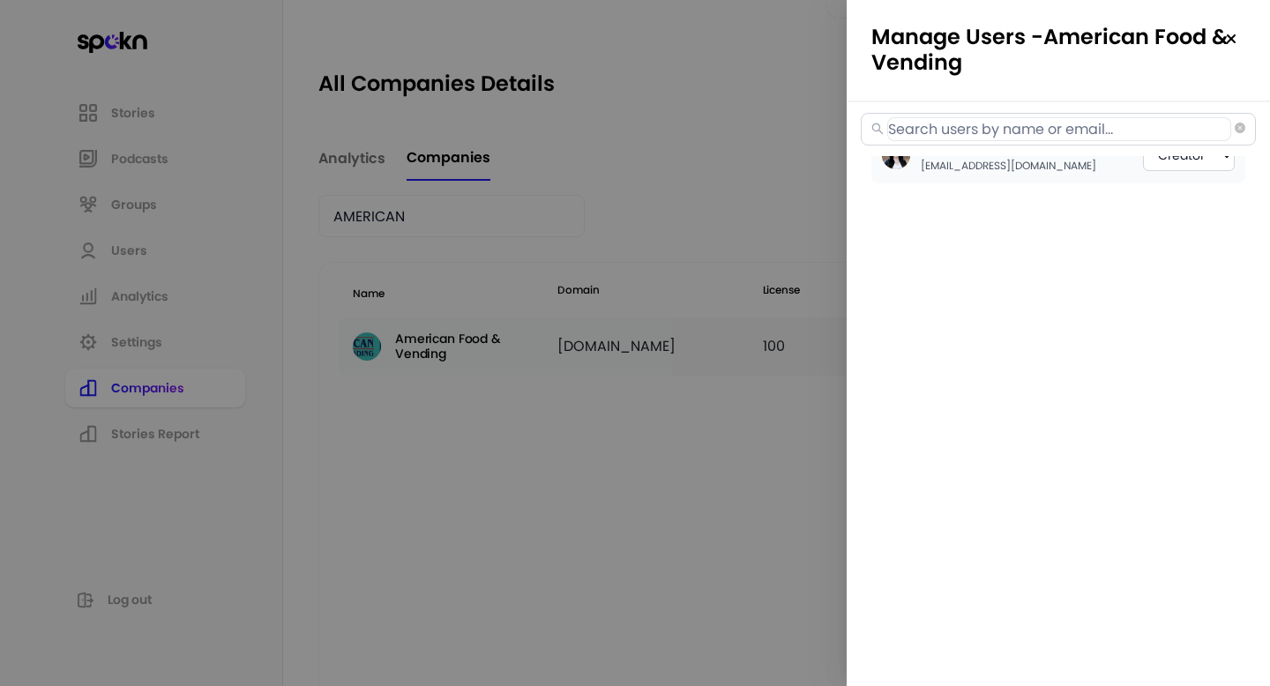
select select "2"
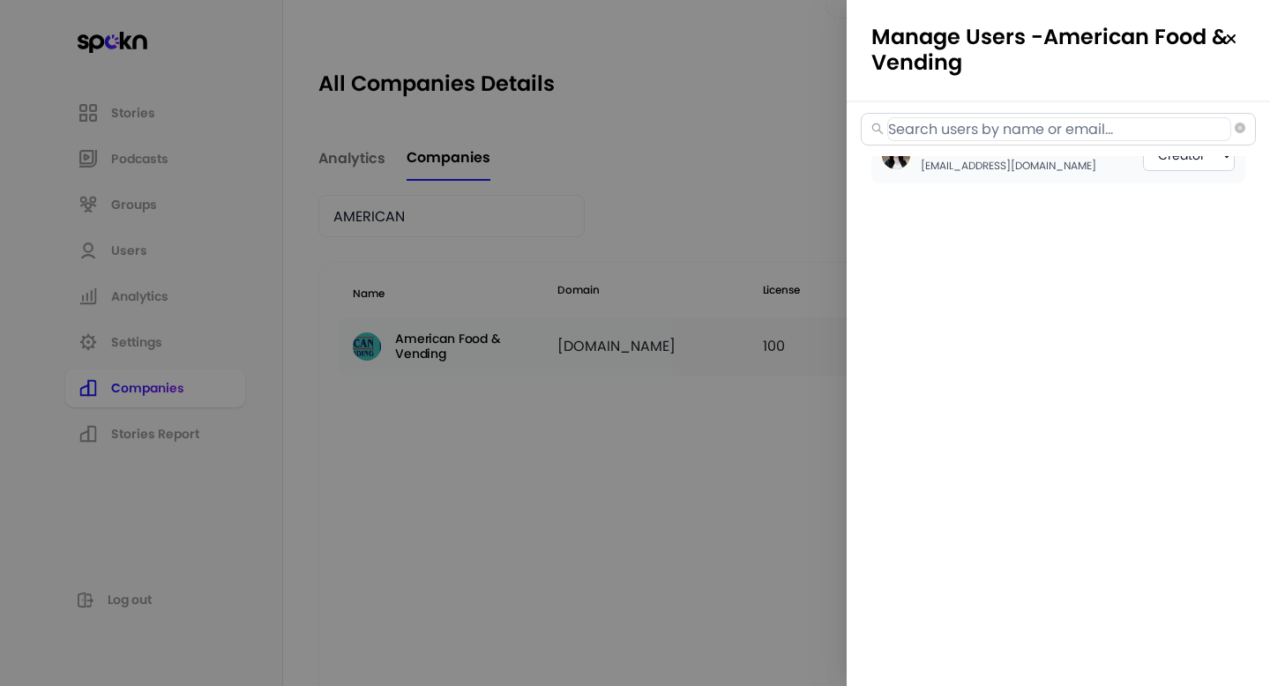
select select "2"
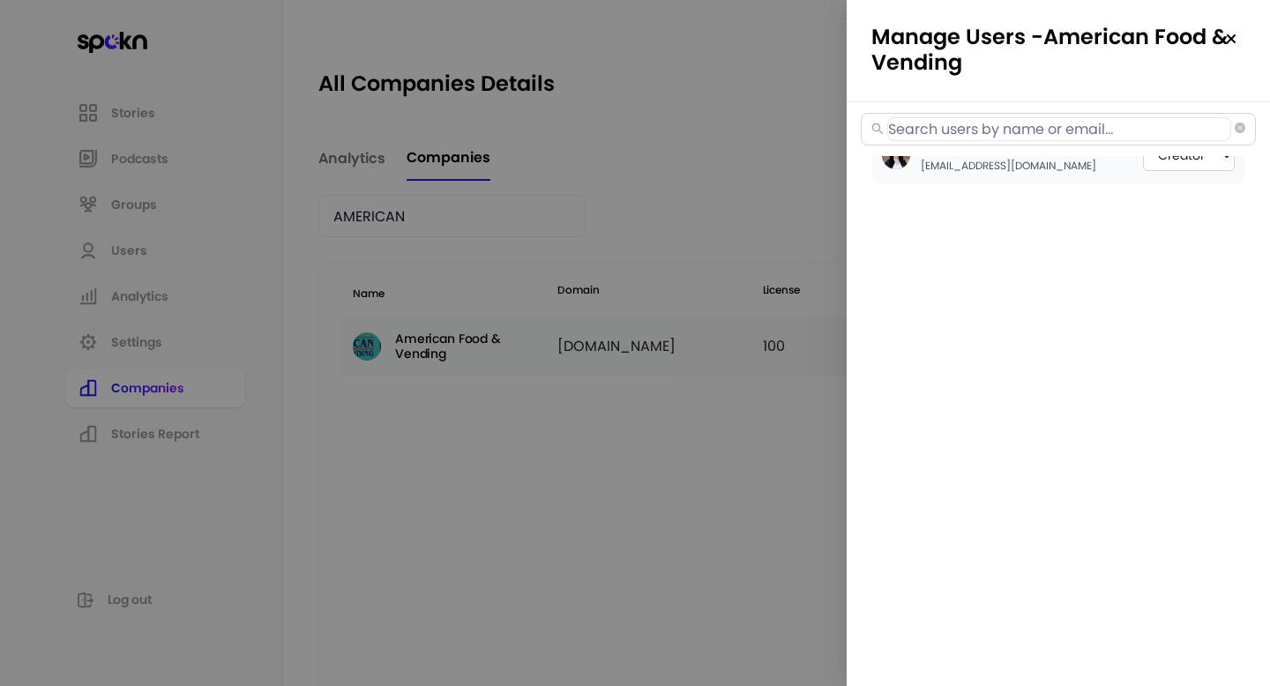
select select "2"
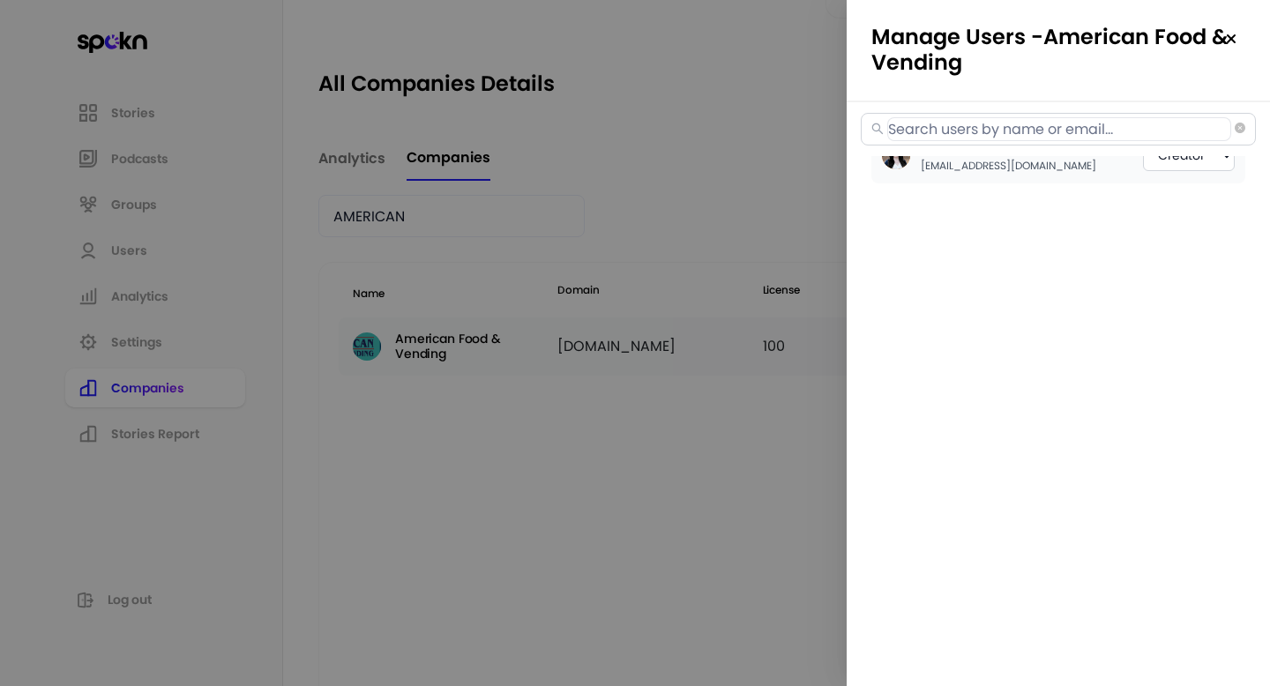
select select "2"
select select "3"
select select "2"
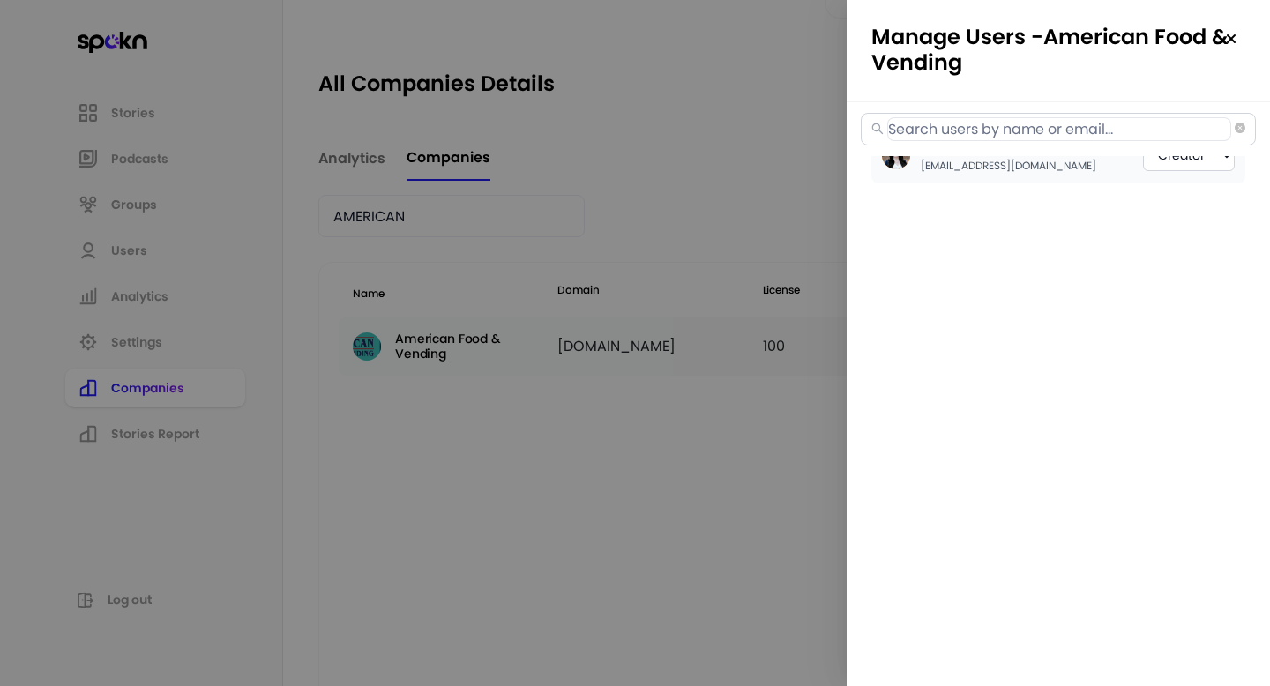
select select "2"
select select "3"
select select "2"
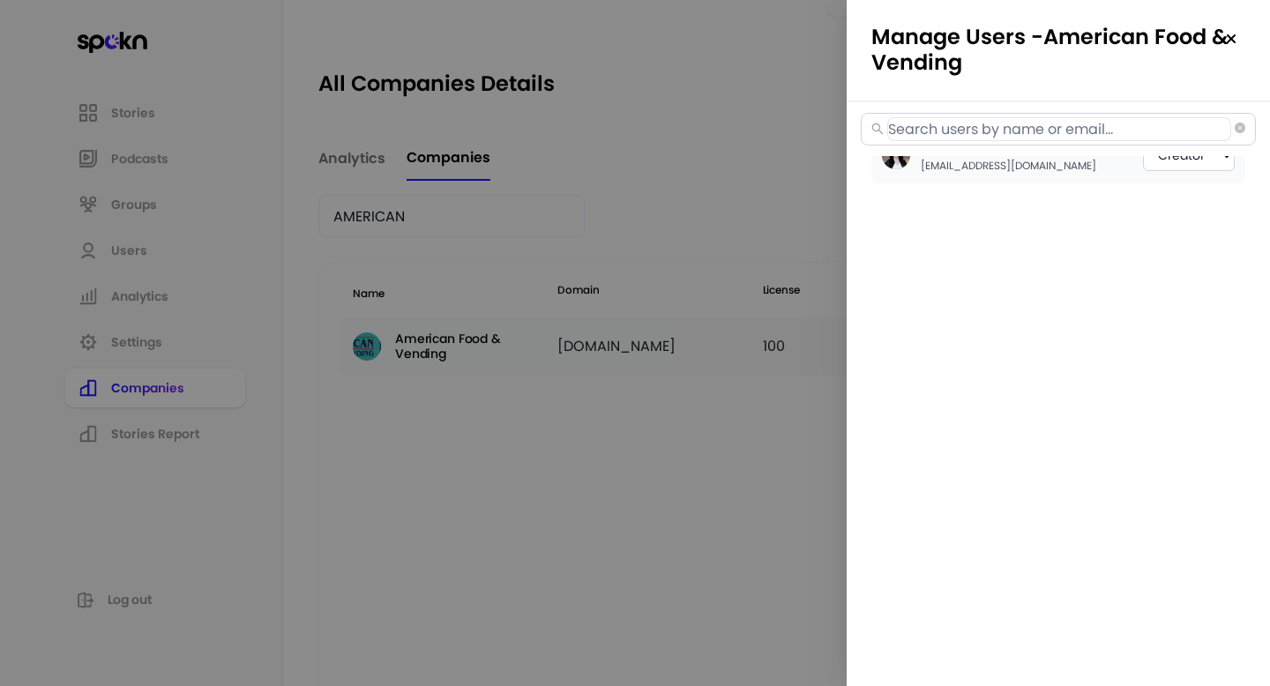
select select "2"
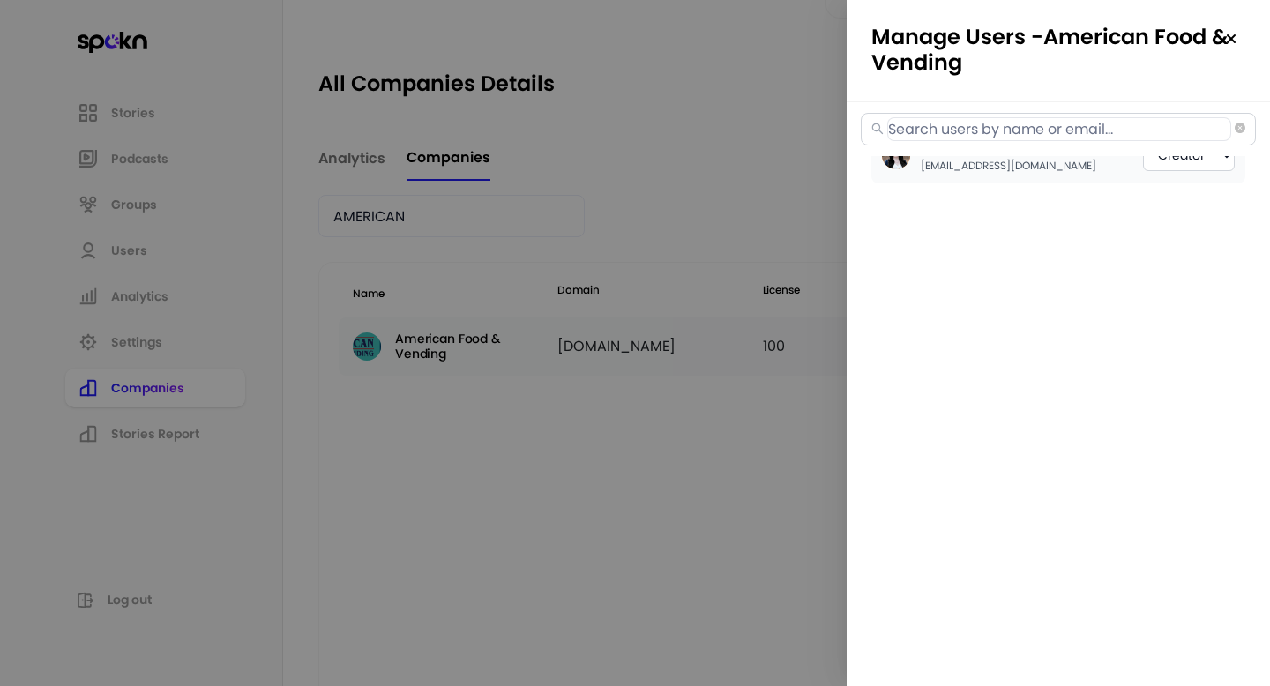
select select "2"
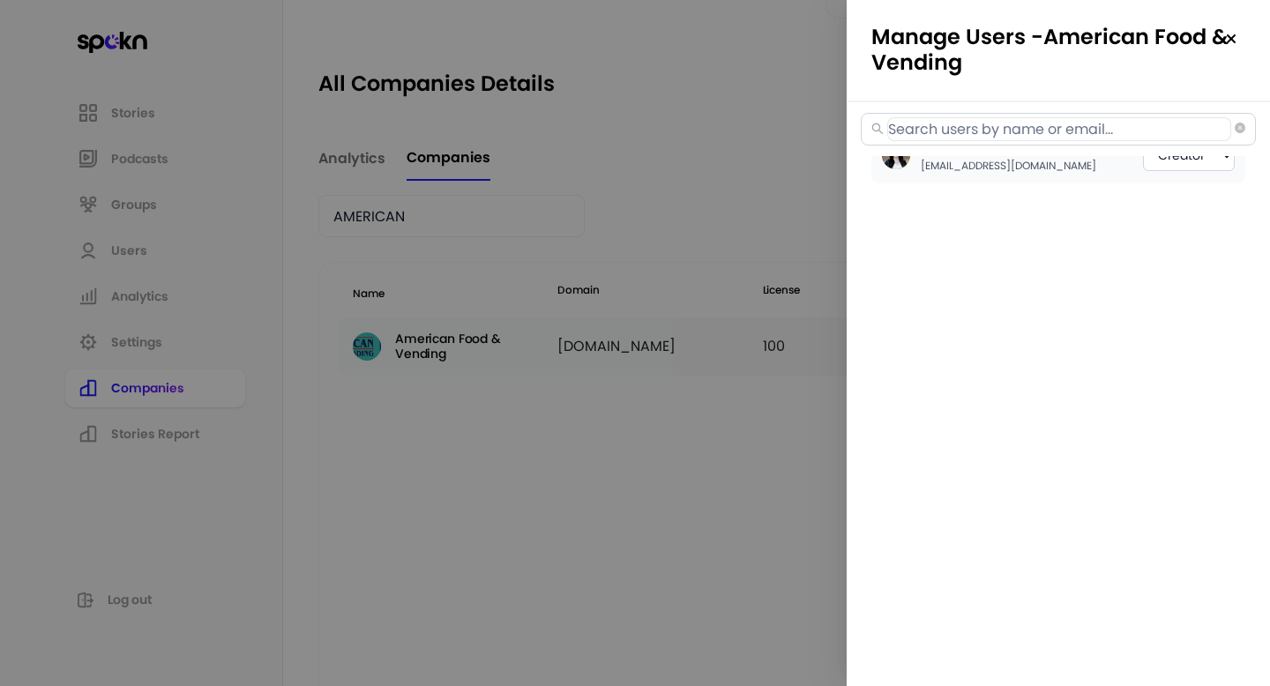
select select "2"
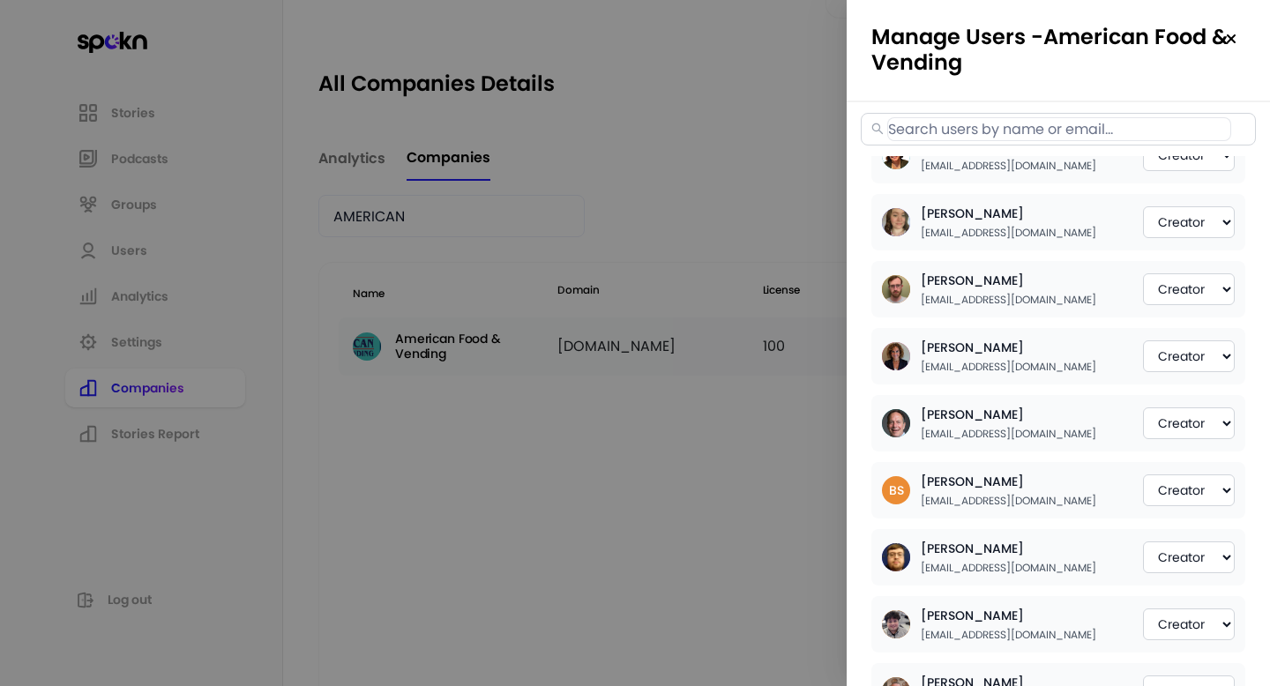
paste input "[EMAIL_ADDRESS][DOMAIN_NAME]"
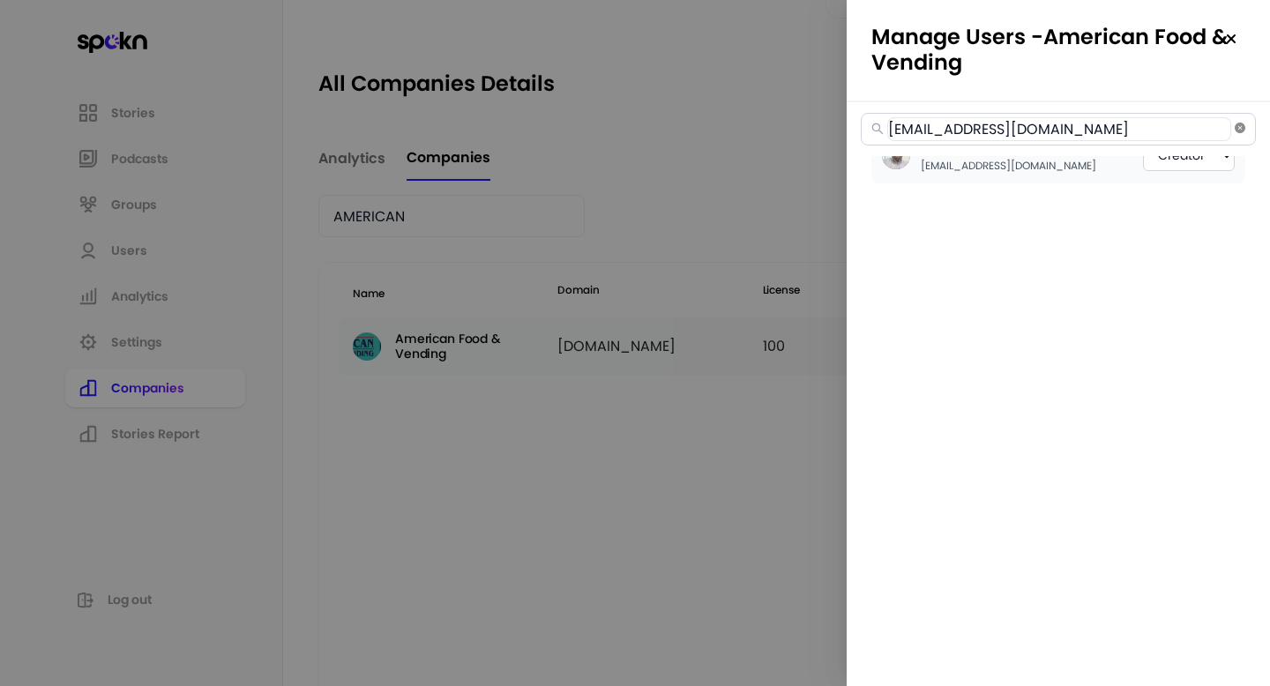
click at [1245, 130] on icon "close-circle" at bounding box center [1240, 128] width 11 height 11
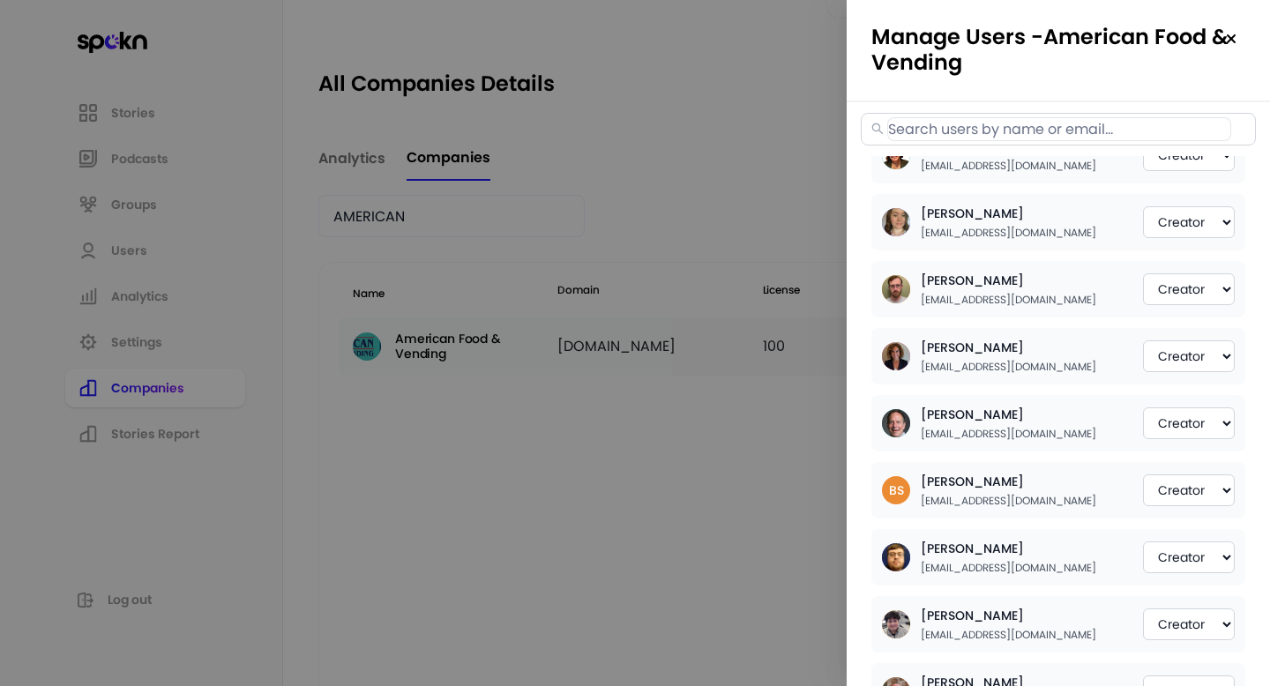
click at [950, 129] on input "text" at bounding box center [1059, 129] width 344 height 24
paste input "[EMAIL_ADDRESS][DOMAIN_NAME]"
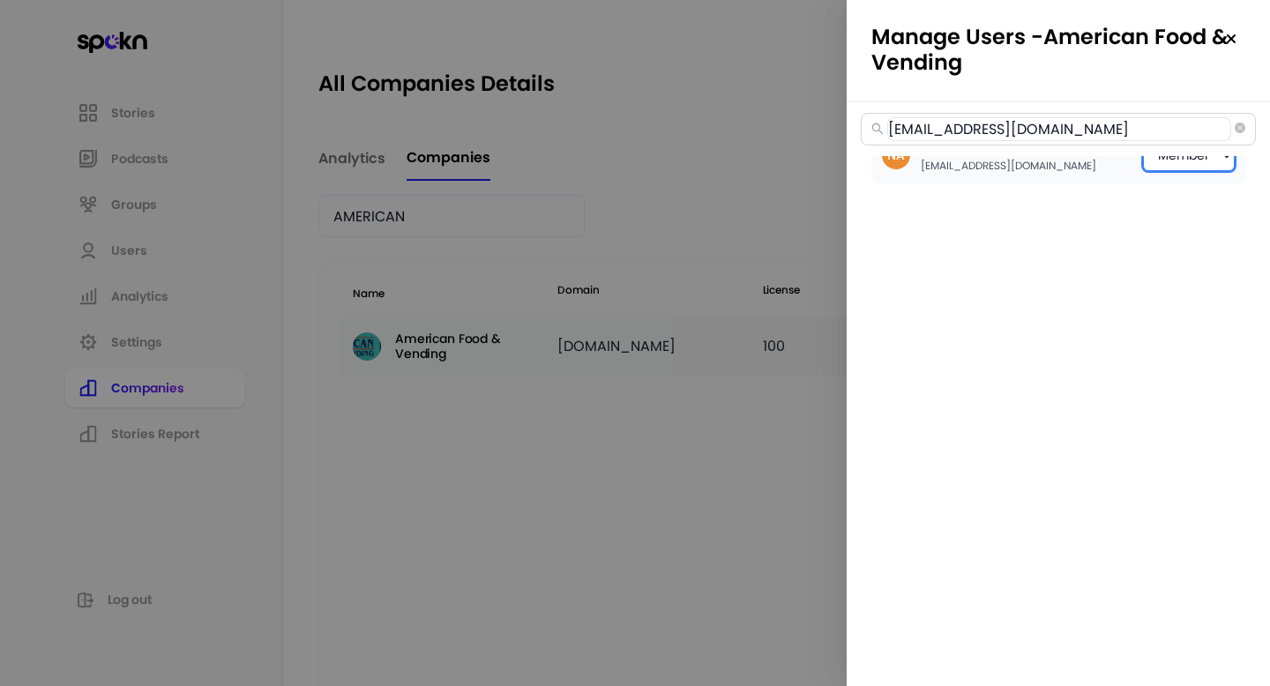
click at [1196, 163] on select "Member Creator Admin" at bounding box center [1189, 155] width 92 height 32
click at [1240, 126] on icon "close-circle" at bounding box center [1240, 128] width 11 height 11
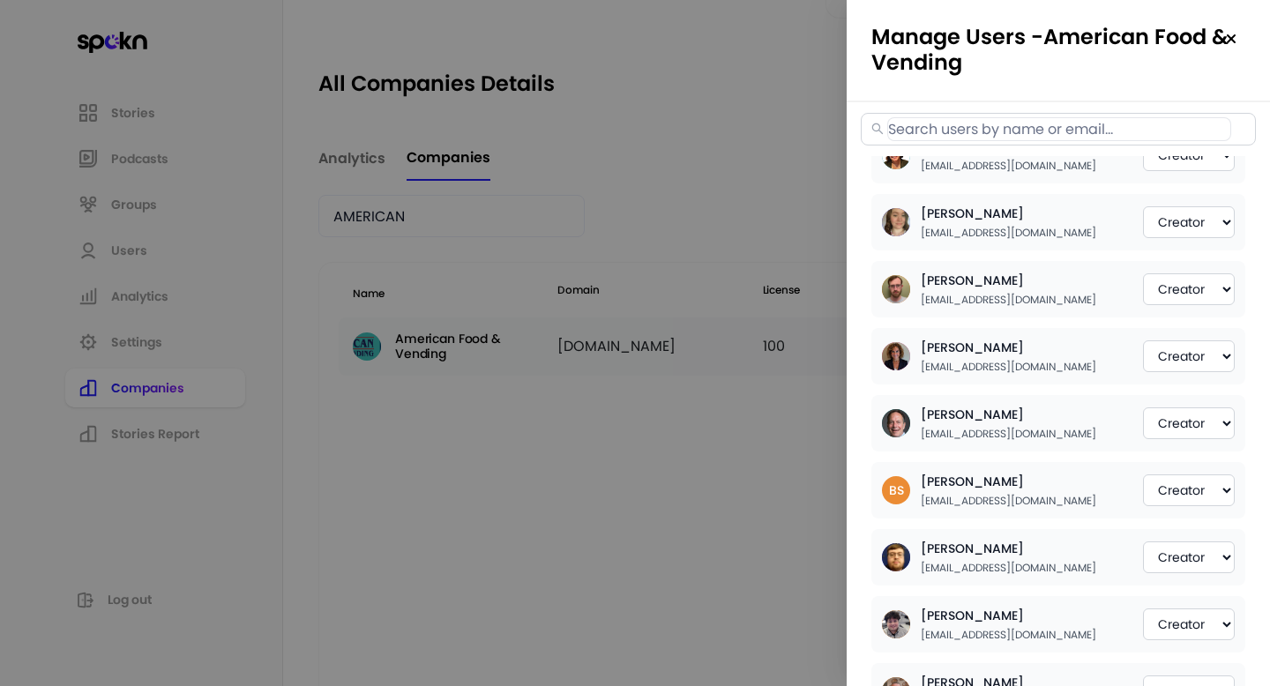
click at [939, 130] on input "text" at bounding box center [1059, 129] width 344 height 24
paste input "[EMAIL_ADDRESS][DOMAIN_NAME]"
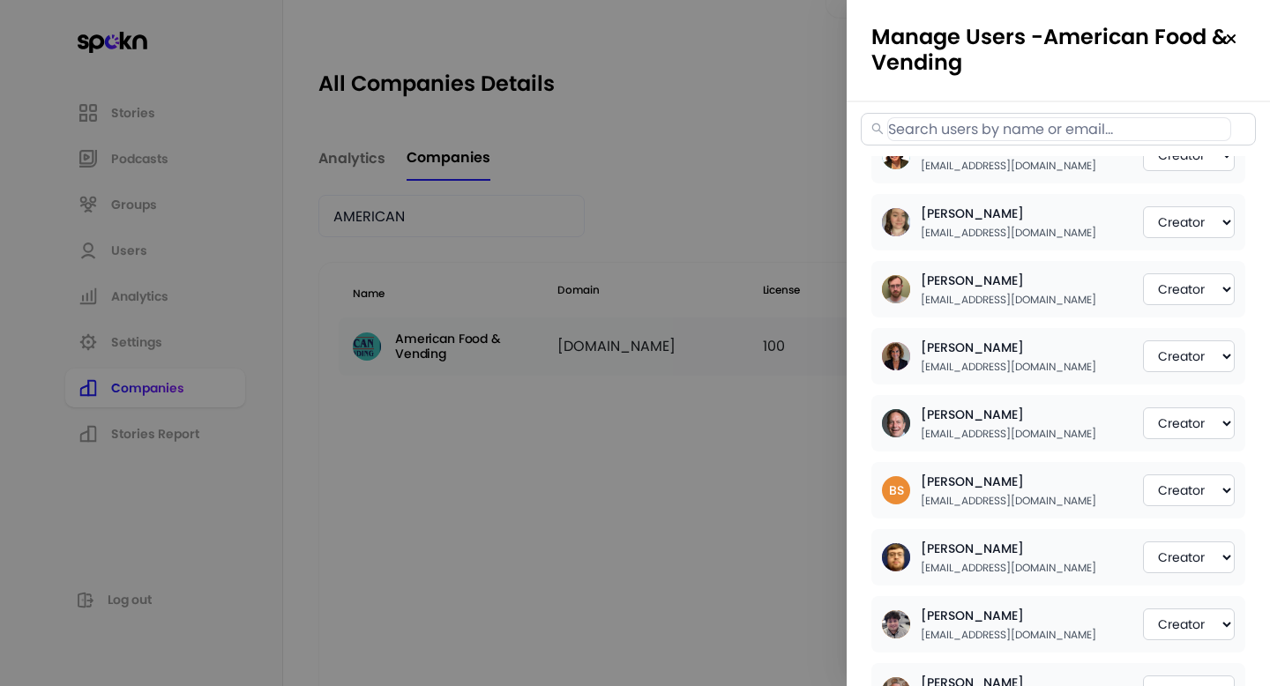
paste input "[EMAIL_ADDRESS][DOMAIN_NAME]"
click at [460, 161] on div at bounding box center [635, 343] width 1270 height 686
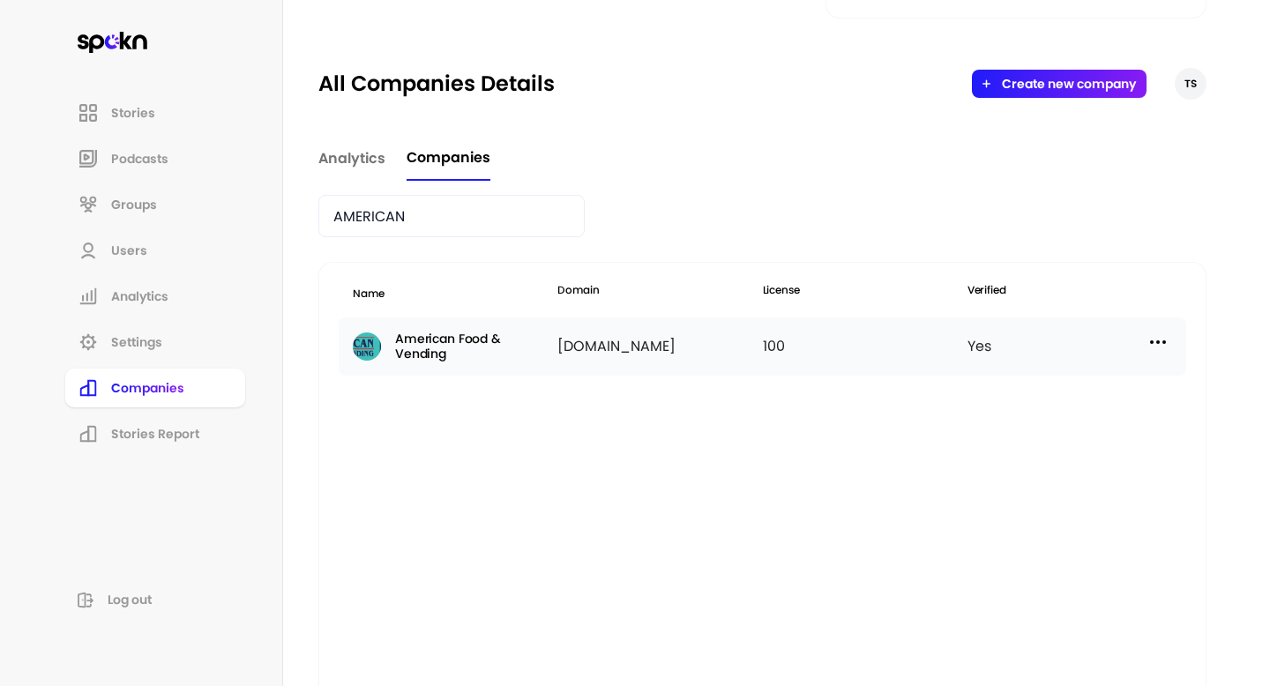
click at [399, 210] on input "AMERICAN" at bounding box center [451, 216] width 266 height 42
paste input "ndroid Industries"
click at [1140, 347] on div "Yes" at bounding box center [1070, 346] width 205 height 28
click at [1161, 343] on img at bounding box center [1158, 342] width 21 height 21
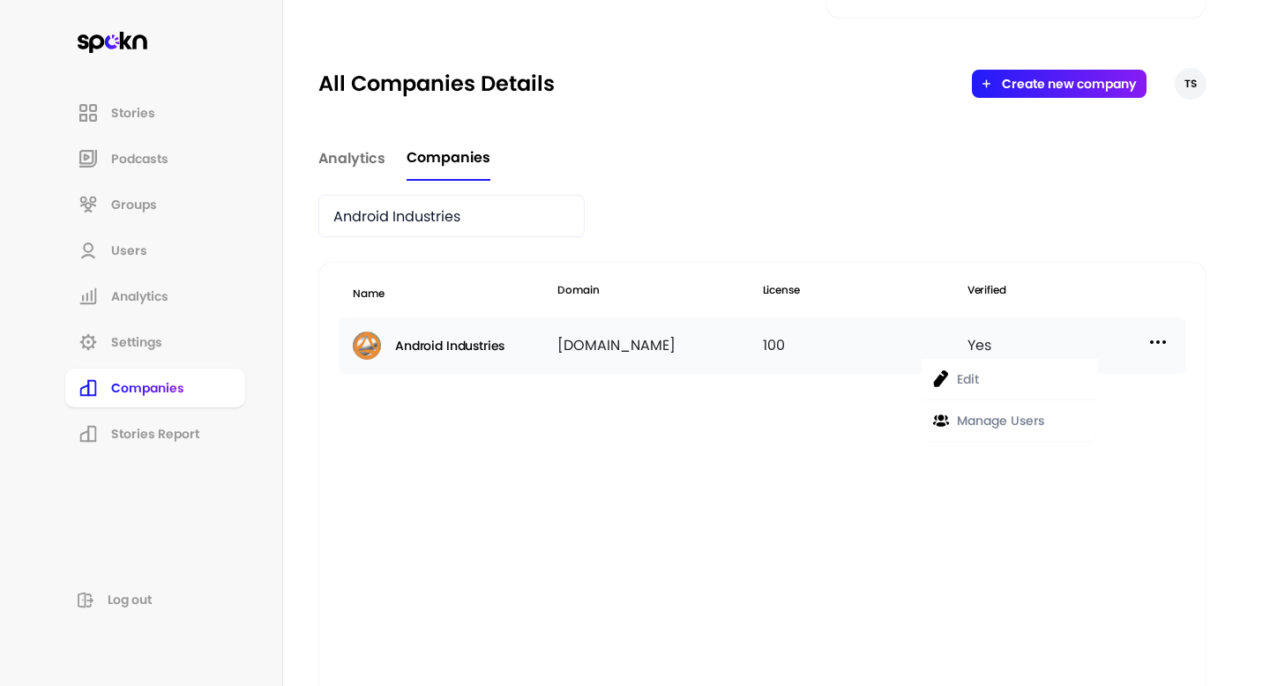
click at [1027, 423] on p "Manage Users" at bounding box center [1000, 420] width 87 height 19
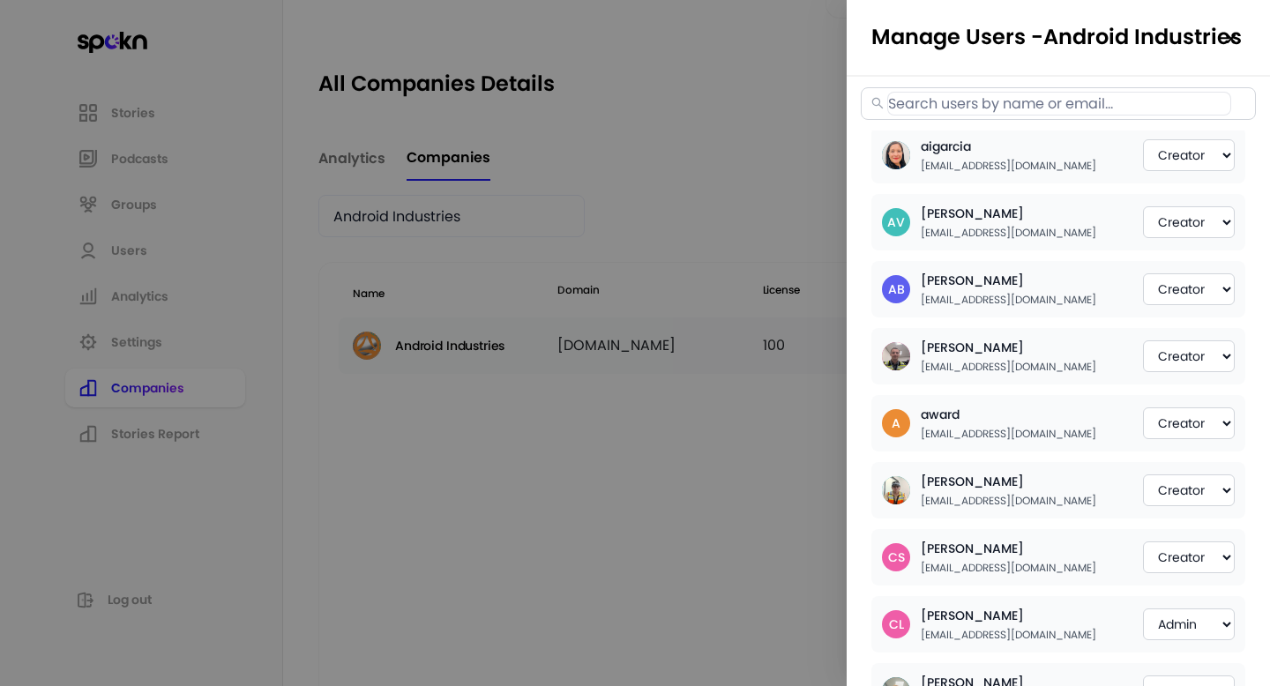
click at [1002, 103] on input "text" at bounding box center [1059, 104] width 344 height 24
paste input "[EMAIL_ADDRESS][DOMAIN_NAME]"
click at [554, 248] on div at bounding box center [635, 343] width 1270 height 686
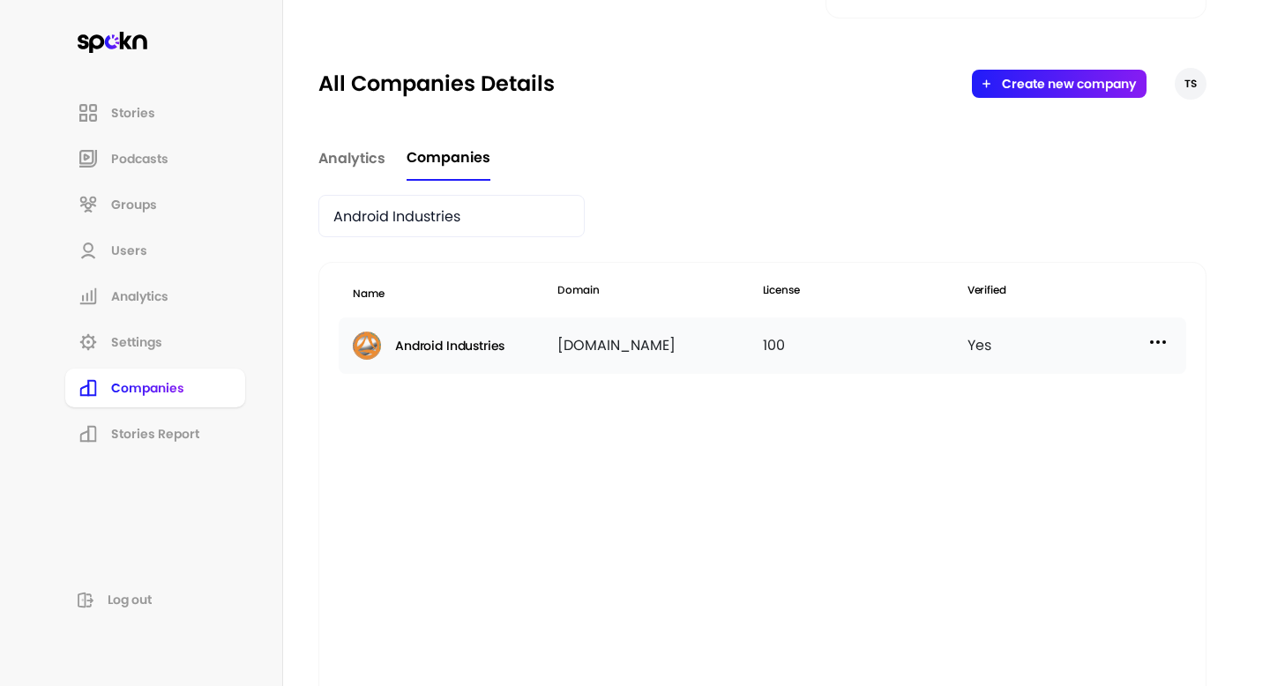
click at [399, 220] on input "Android Industries" at bounding box center [451, 216] width 266 height 42
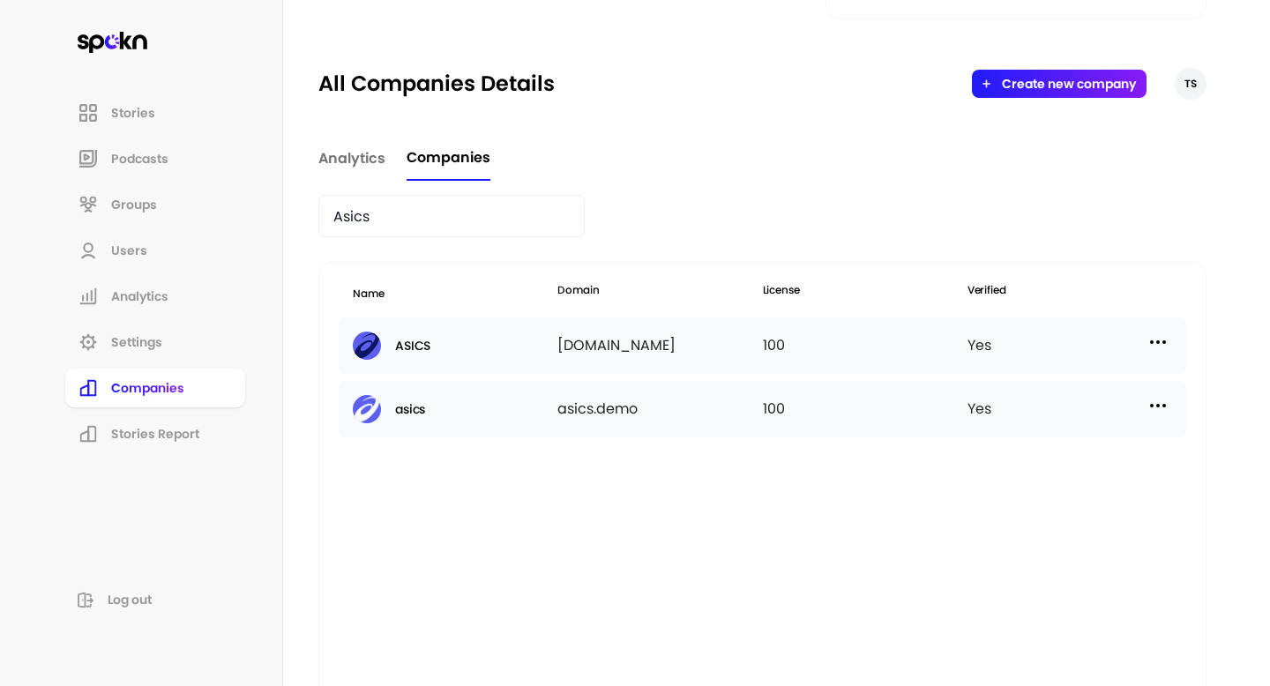
click at [1159, 343] on img at bounding box center [1158, 342] width 21 height 21
click at [1041, 412] on p "Manage Users" at bounding box center [1000, 420] width 87 height 19
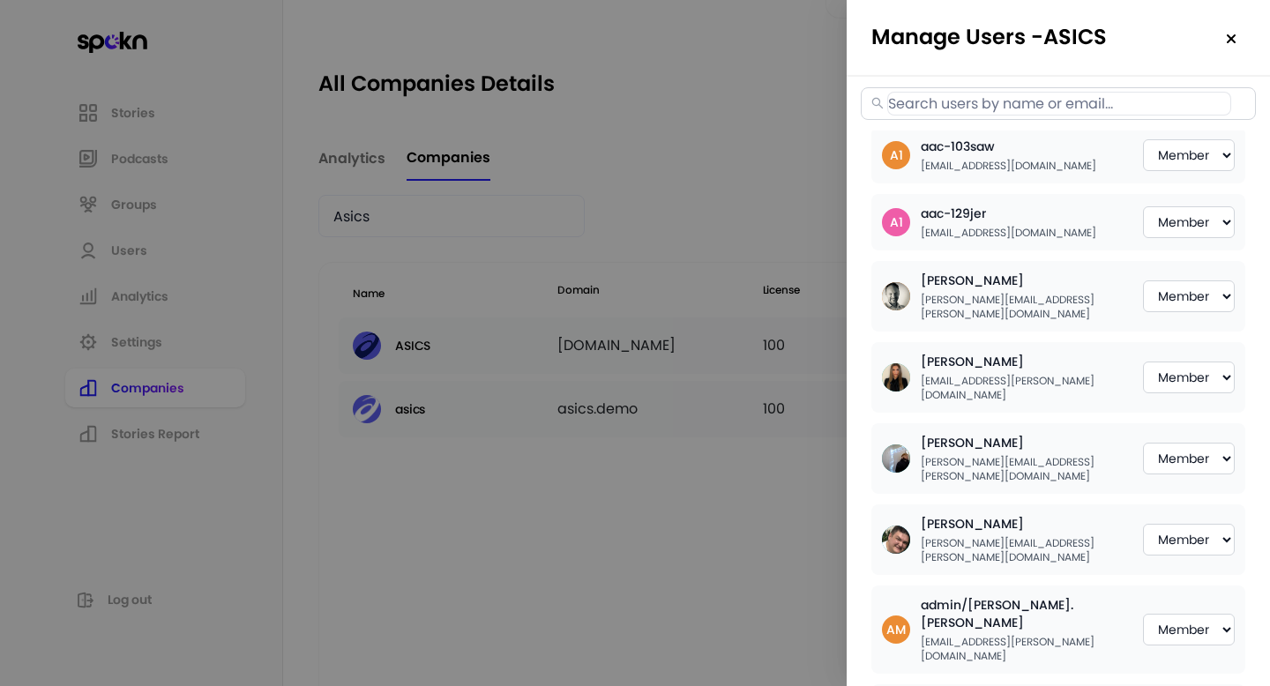
click at [976, 100] on input "text" at bounding box center [1059, 104] width 344 height 24
paste input "[PERSON_NAME][EMAIL_ADDRESS][PERSON_NAME][DOMAIN_NAME]"
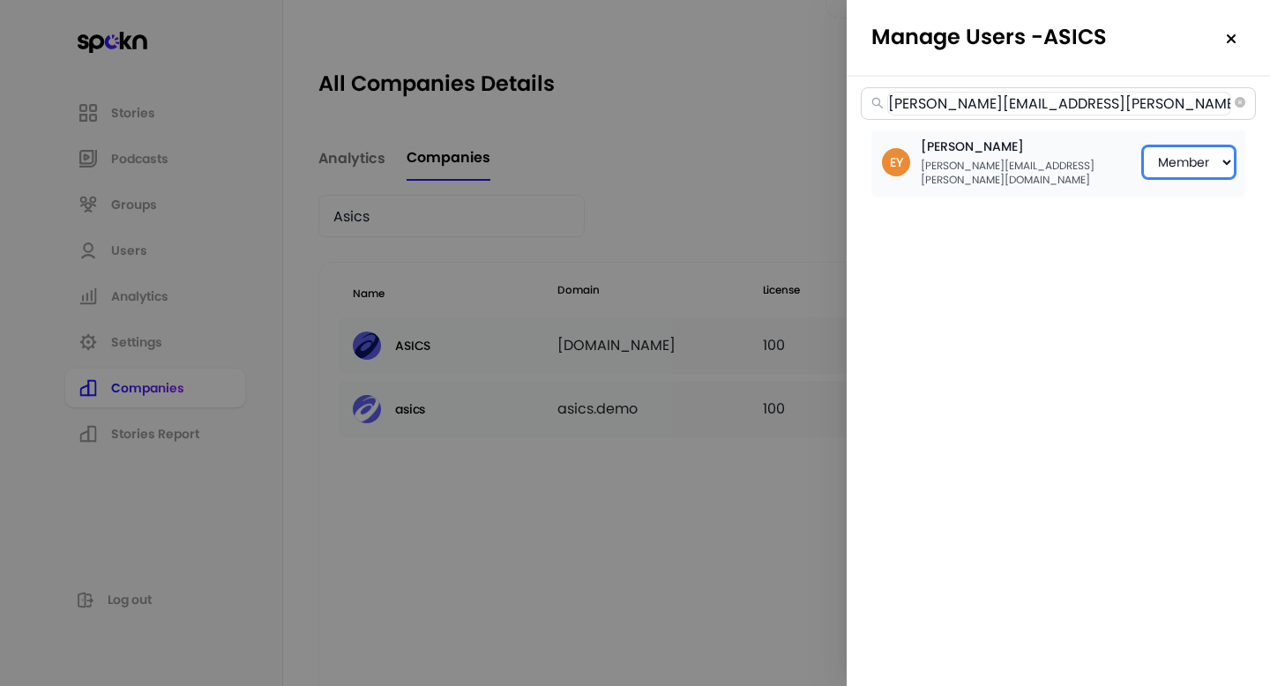
click at [1155, 151] on select "Member Creator Admin" at bounding box center [1189, 162] width 92 height 32
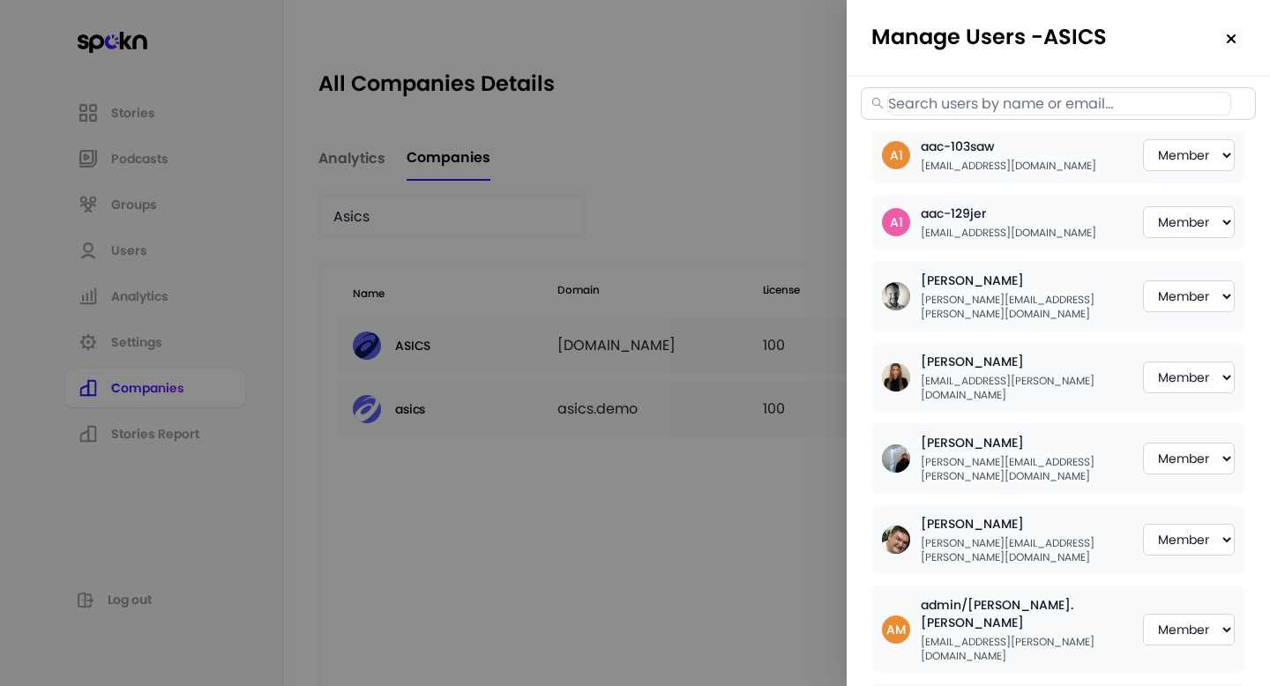
click at [1015, 104] on input "text" at bounding box center [1059, 104] width 344 height 24
paste input "[EMAIL_ADDRESS][DOMAIN_NAME]"
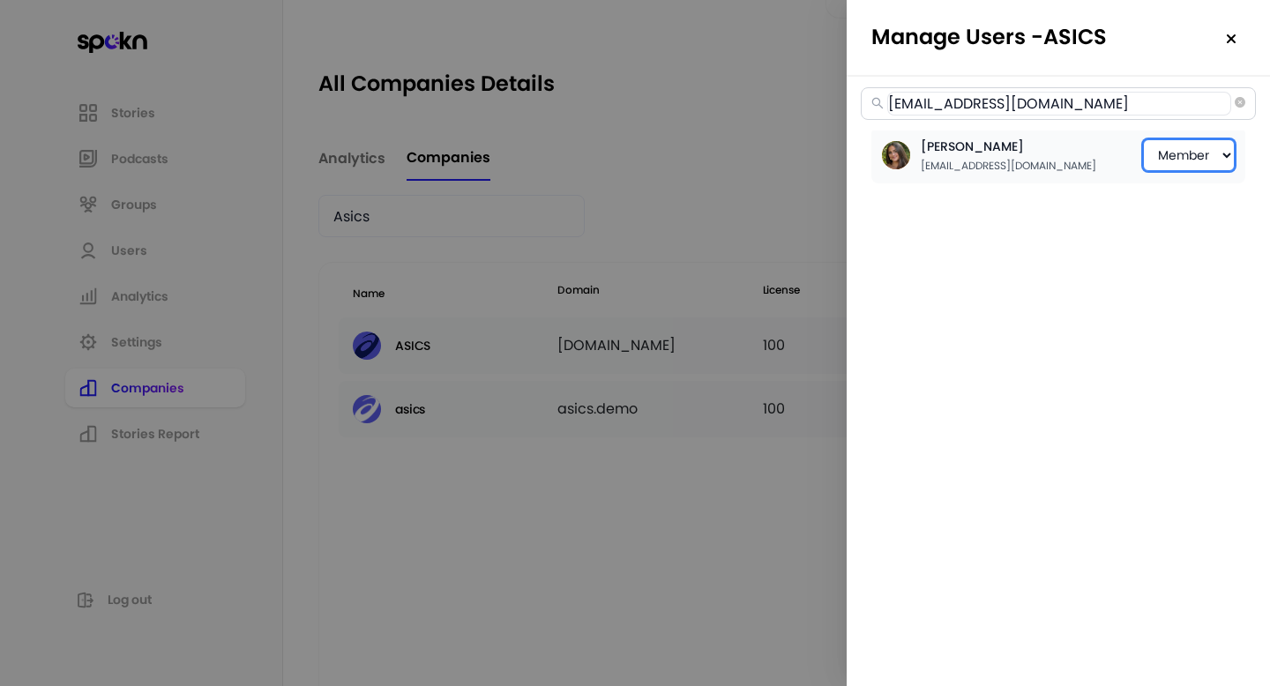
click at [1158, 157] on select "Member Creator Admin" at bounding box center [1189, 155] width 92 height 32
click at [1221, 157] on select "Member Creator Admin" at bounding box center [1189, 155] width 92 height 32
click at [1243, 102] on icon "close-circle" at bounding box center [1240, 102] width 11 height 11
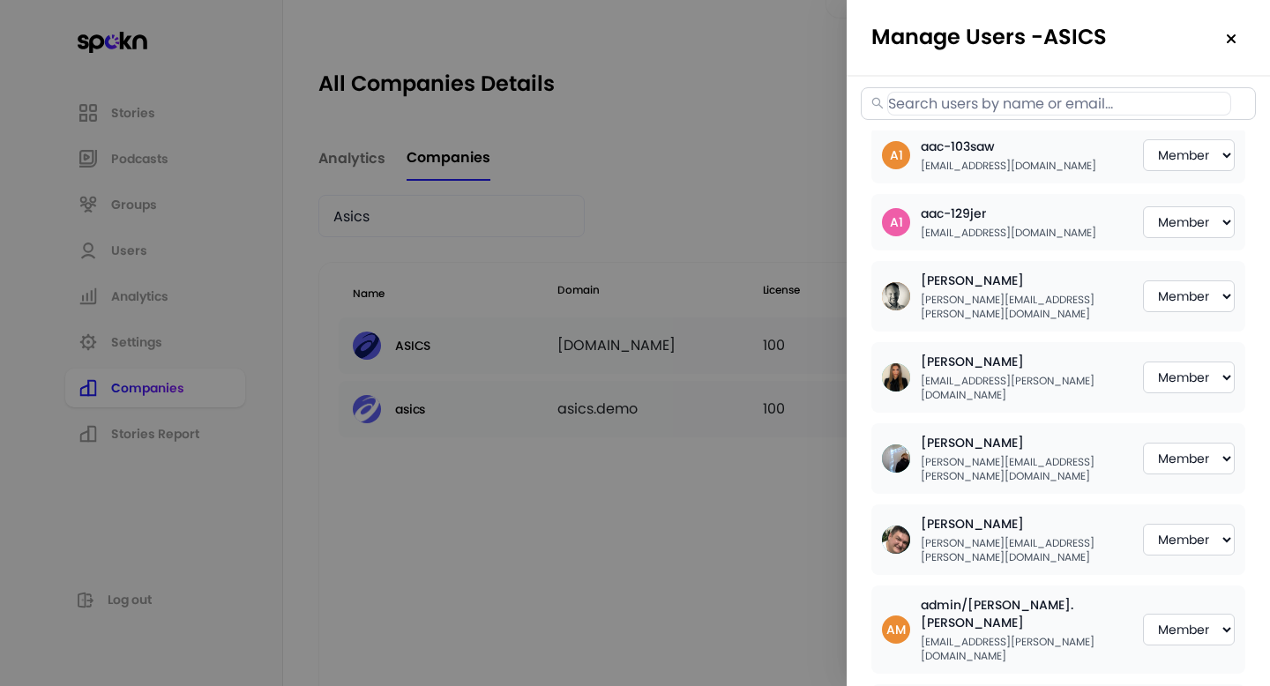
click at [1236, 34] on img at bounding box center [1231, 39] width 14 height 14
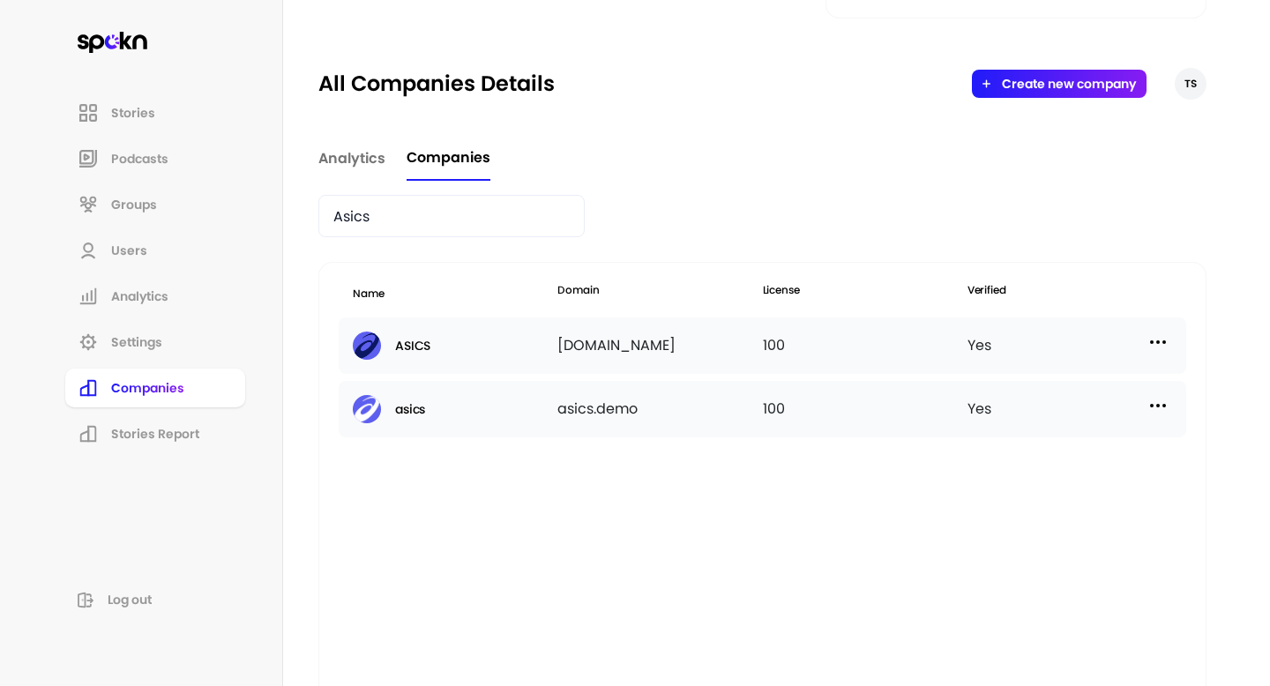
click at [353, 228] on input "Asics" at bounding box center [451, 216] width 266 height 42
paste input "valere Health"
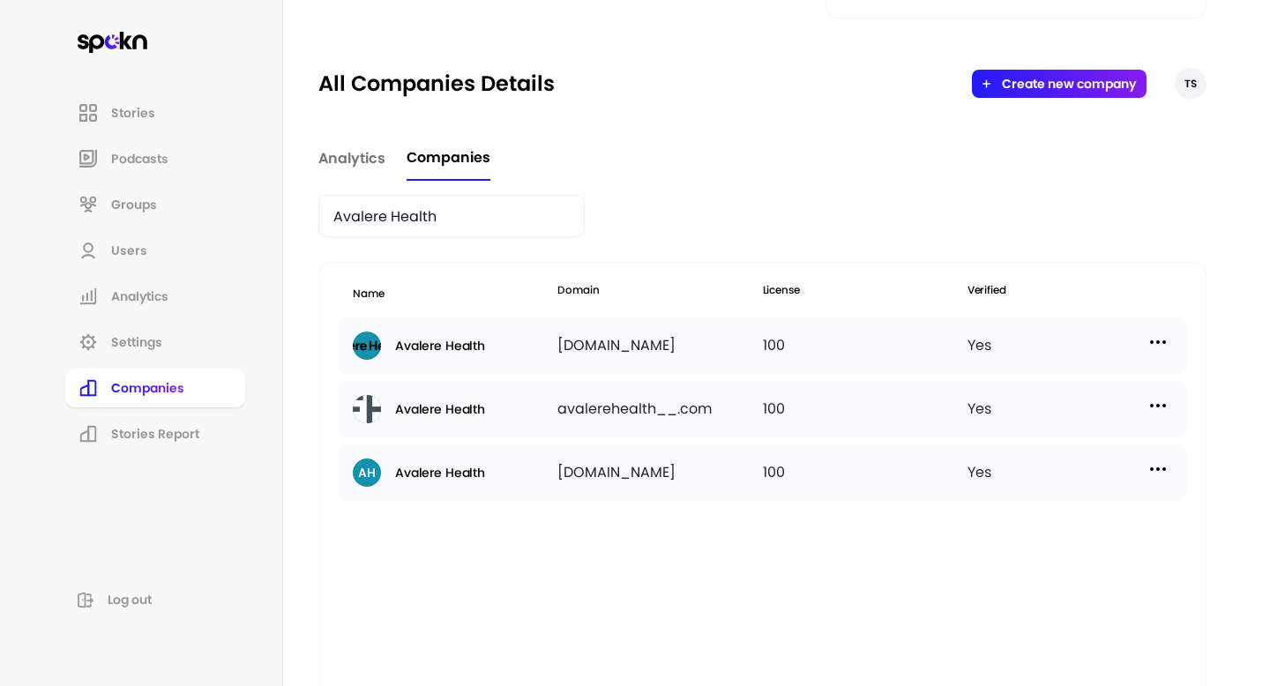
click at [1146, 334] on div "Yes" at bounding box center [1070, 346] width 205 height 28
click at [1149, 338] on img at bounding box center [1158, 342] width 21 height 21
click at [999, 428] on p "Manage Users" at bounding box center [1000, 420] width 87 height 19
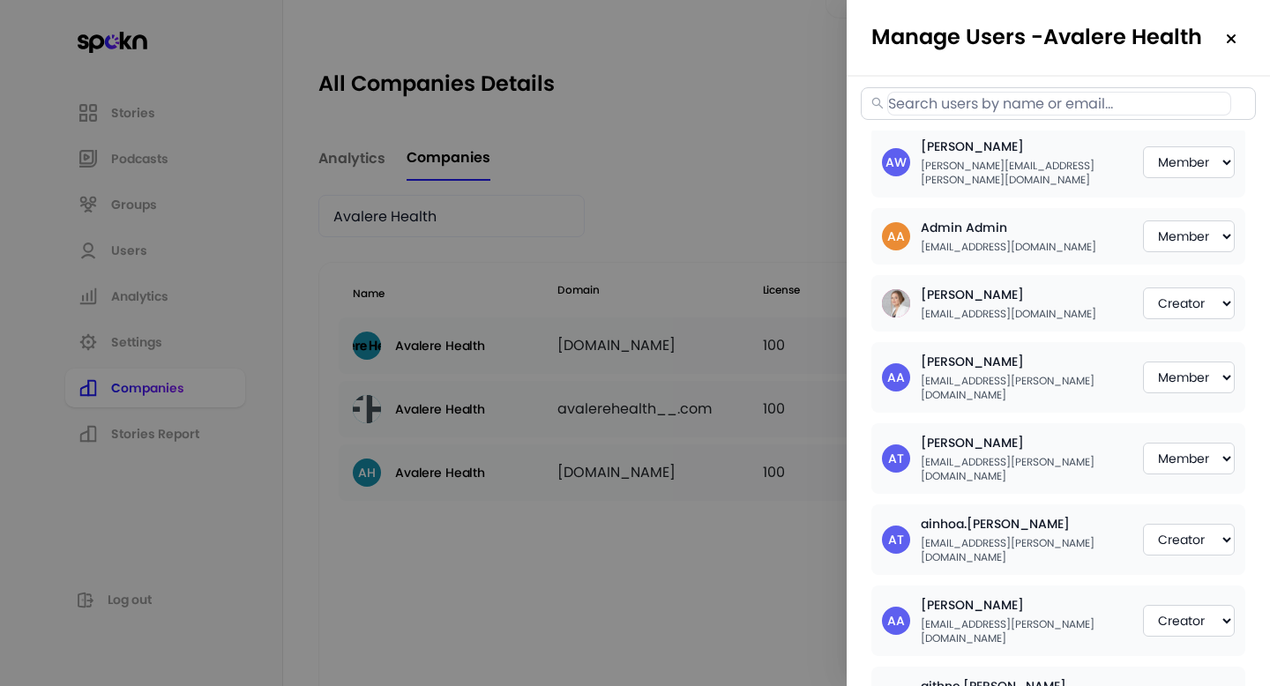
click at [981, 109] on input "text" at bounding box center [1059, 104] width 344 height 24
paste input "[PERSON_NAME][EMAIL_ADDRESS][DOMAIN_NAME]"
paste input "[EMAIL_ADDRESS][PERSON_NAME][DOMAIN_NAME]"
paste input "[PERSON_NAME][EMAIL_ADDRESS][PERSON_NAME][DOMAIN_NAME]"
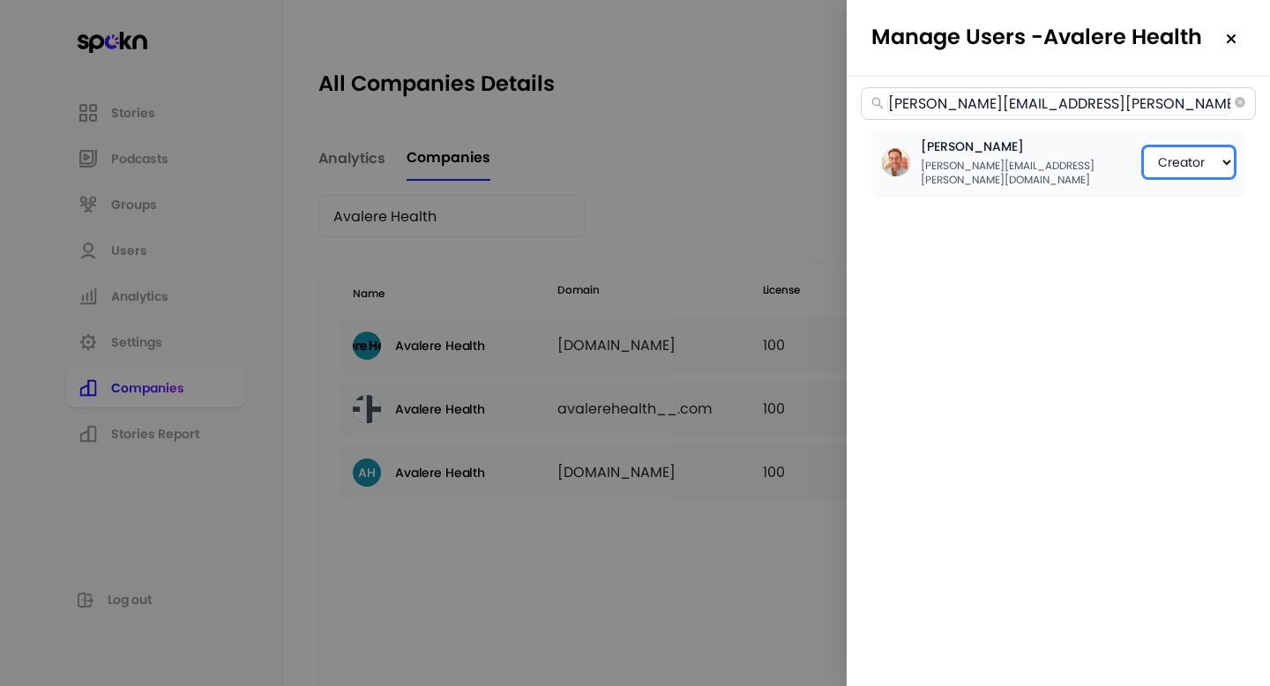
click at [1181, 147] on select "Member Creator Admin" at bounding box center [1189, 162] width 92 height 32
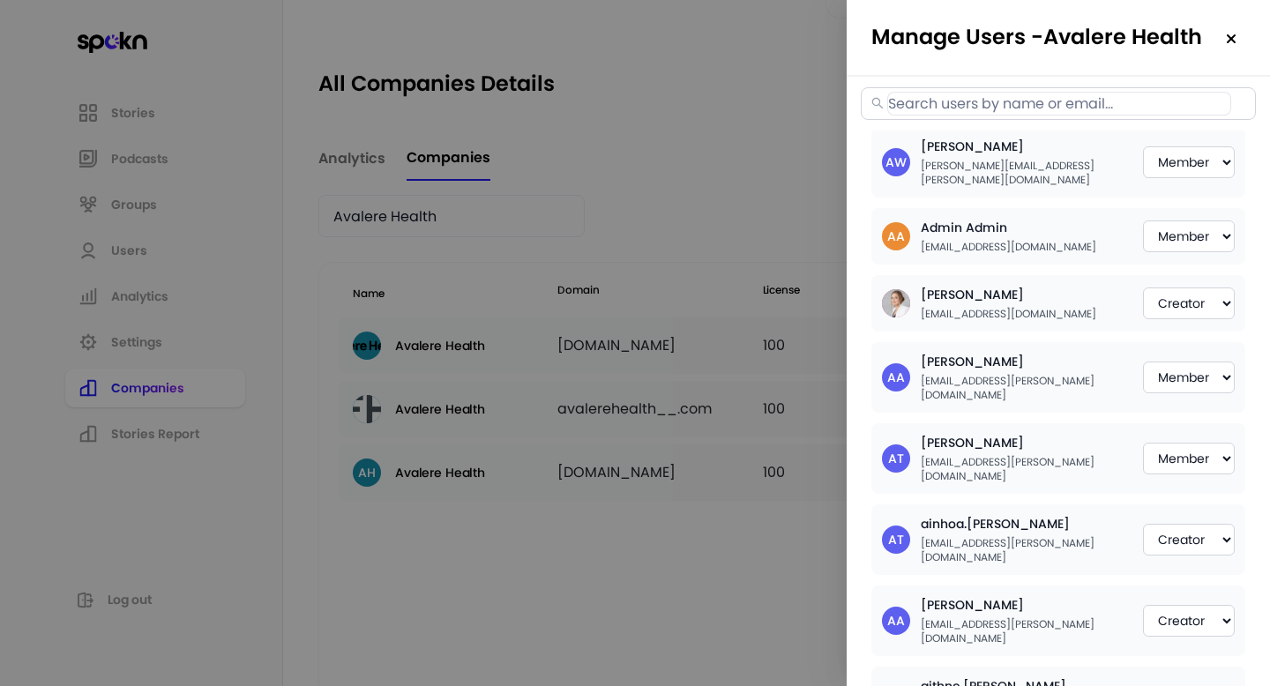
click at [1074, 103] on input "text" at bounding box center [1059, 104] width 344 height 24
paste input "[EMAIL_ADDRESS][PERSON_NAME][DOMAIN_NAME]"
paste input "[PERSON_NAME][EMAIL_ADDRESS][DOMAIN_NAME]"
paste input "[PERSON_NAME][EMAIL_ADDRESS][PERSON_NAME][DOMAIN_NAME]"
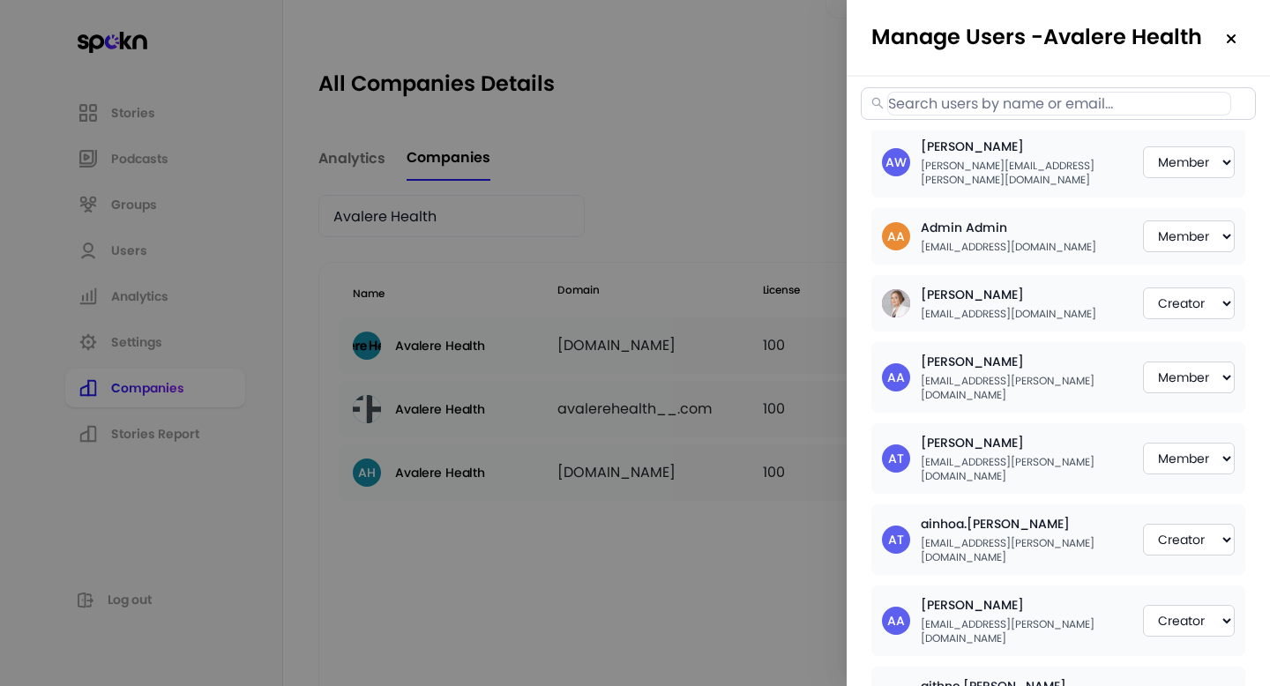
paste input "[DOMAIN_NAME][EMAIL_ADDRESS][PERSON_NAME][DOMAIN_NAME]"
paste input "[EMAIL_ADDRESS][DOMAIN_NAME]"
